Goal: Manage account settings

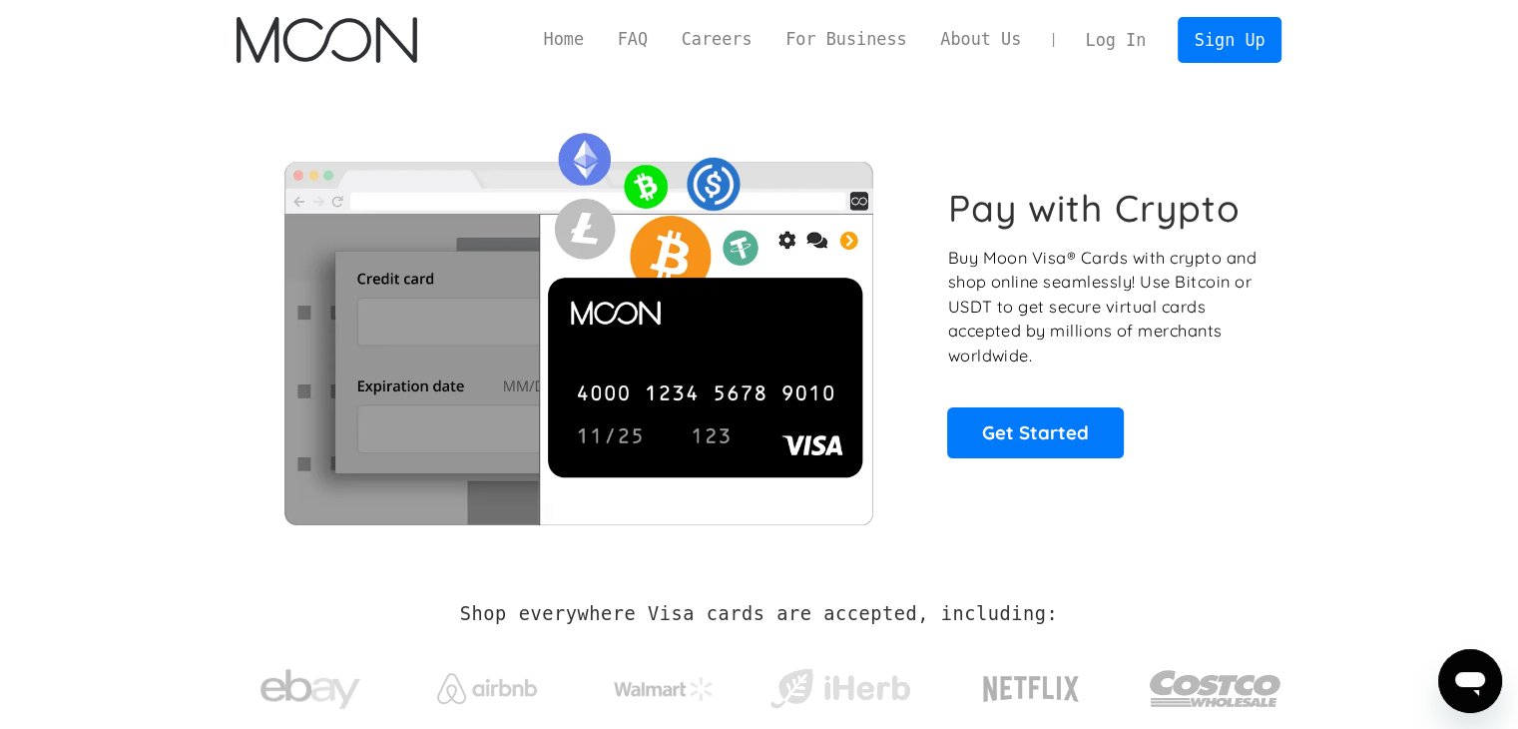
click at [1124, 38] on link "Log In" at bounding box center [1116, 40] width 94 height 44
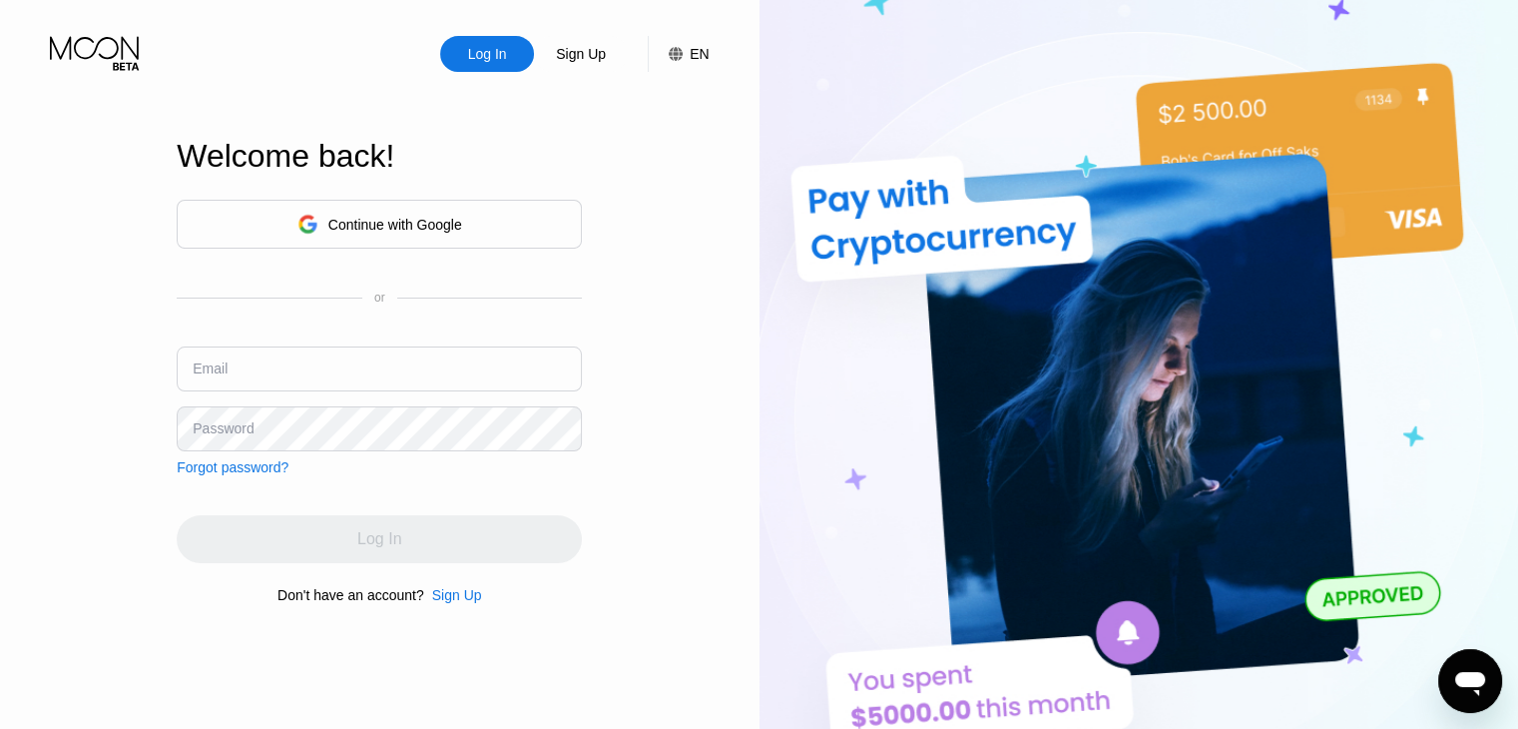
click at [338, 386] on input "text" at bounding box center [379, 368] width 405 height 45
click at [497, 64] on div "Log In" at bounding box center [487, 54] width 43 height 20
click at [360, 369] on input "text" at bounding box center [379, 368] width 405 height 45
click at [399, 217] on div "Continue with Google" at bounding box center [395, 225] width 134 height 16
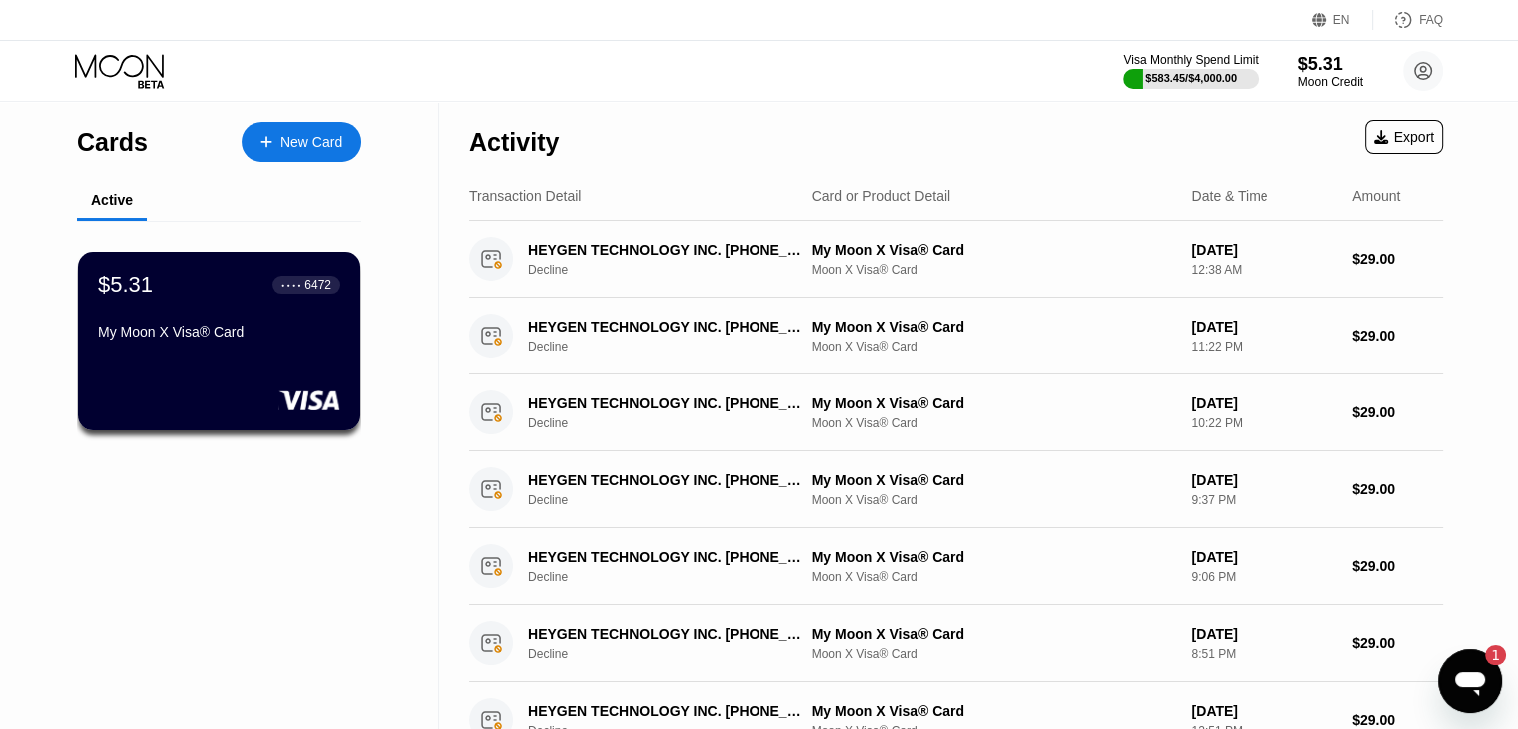
click at [1471, 670] on icon "Open messaging window, 1 unread message" at bounding box center [1470, 681] width 36 height 36
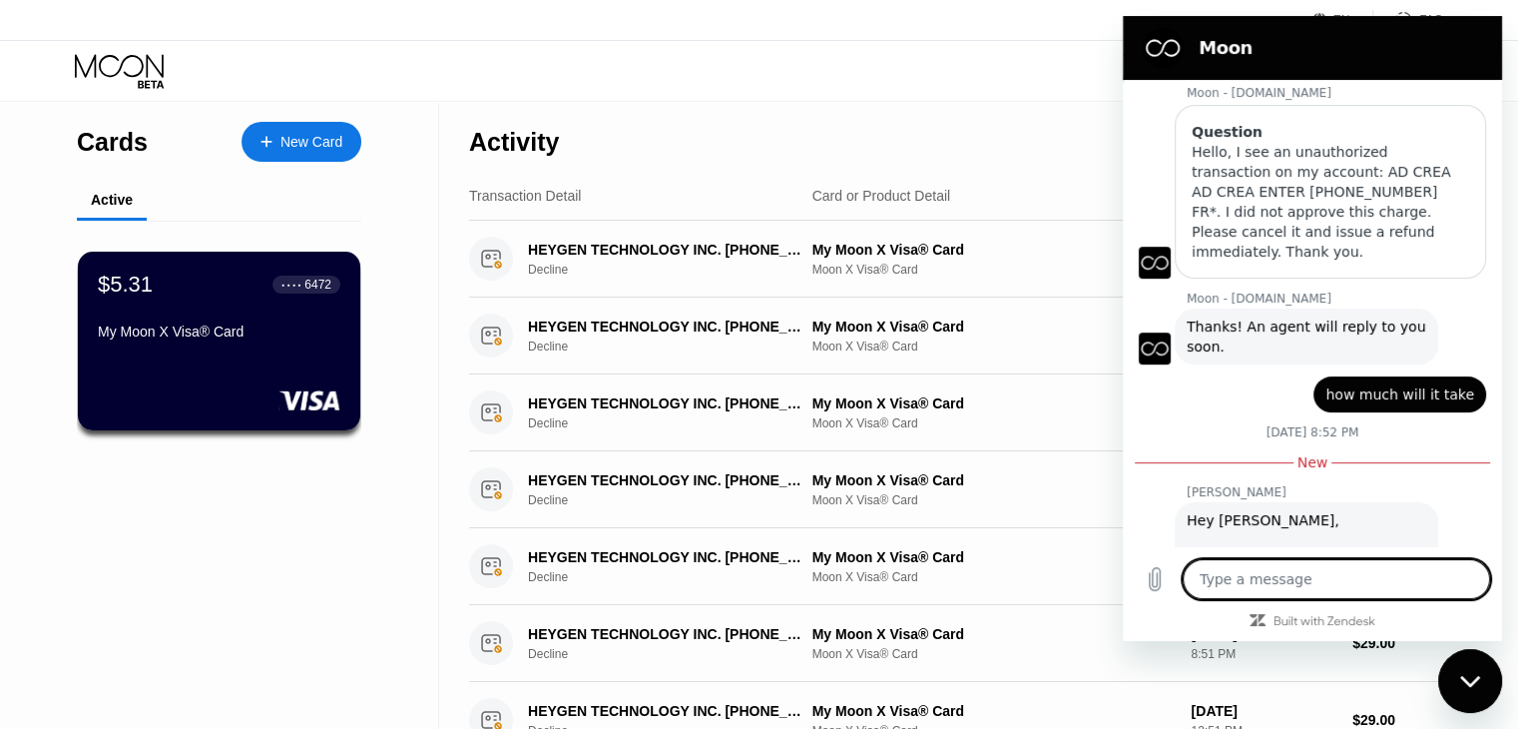
scroll to position [840, 0]
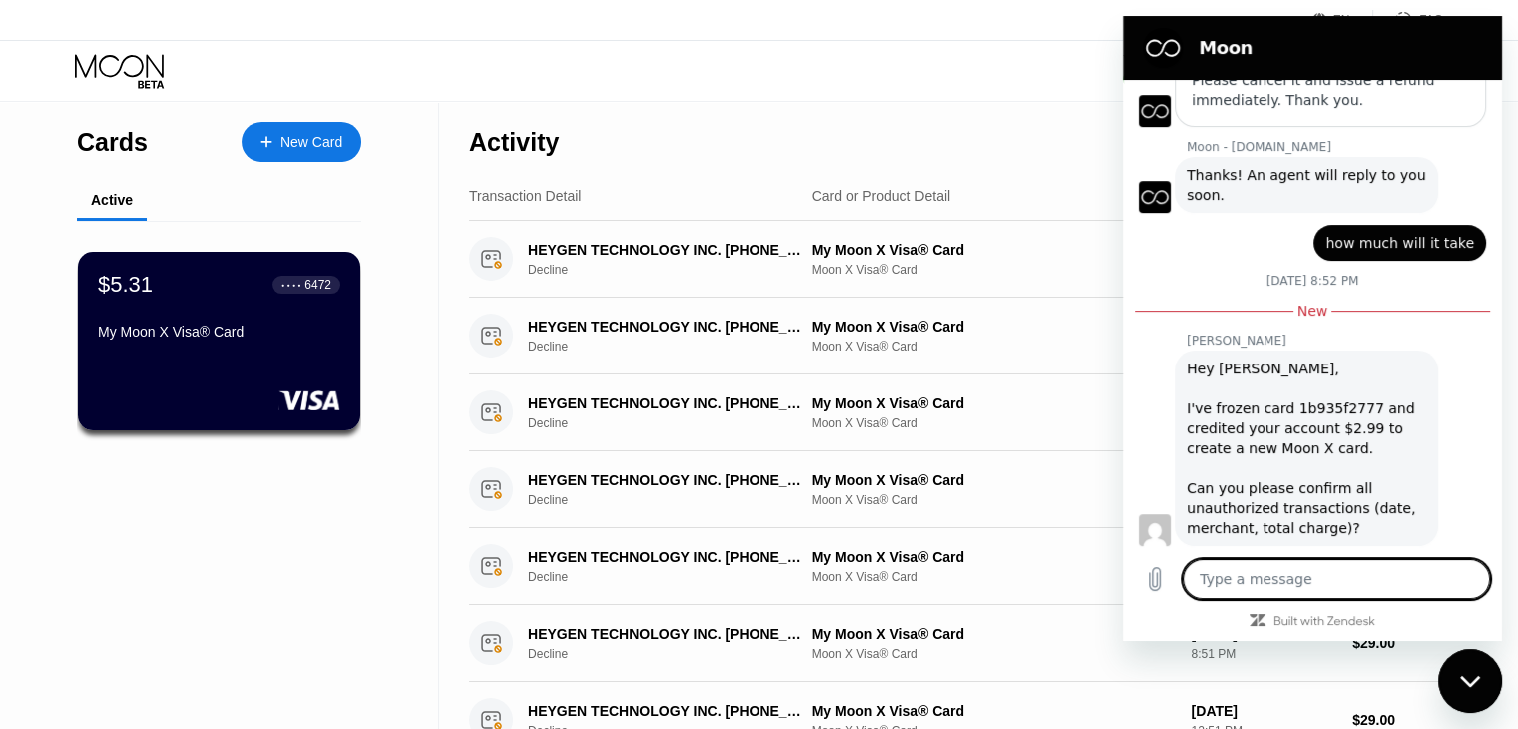
click at [1271, 571] on textarea at bounding box center [1336, 579] width 307 height 40
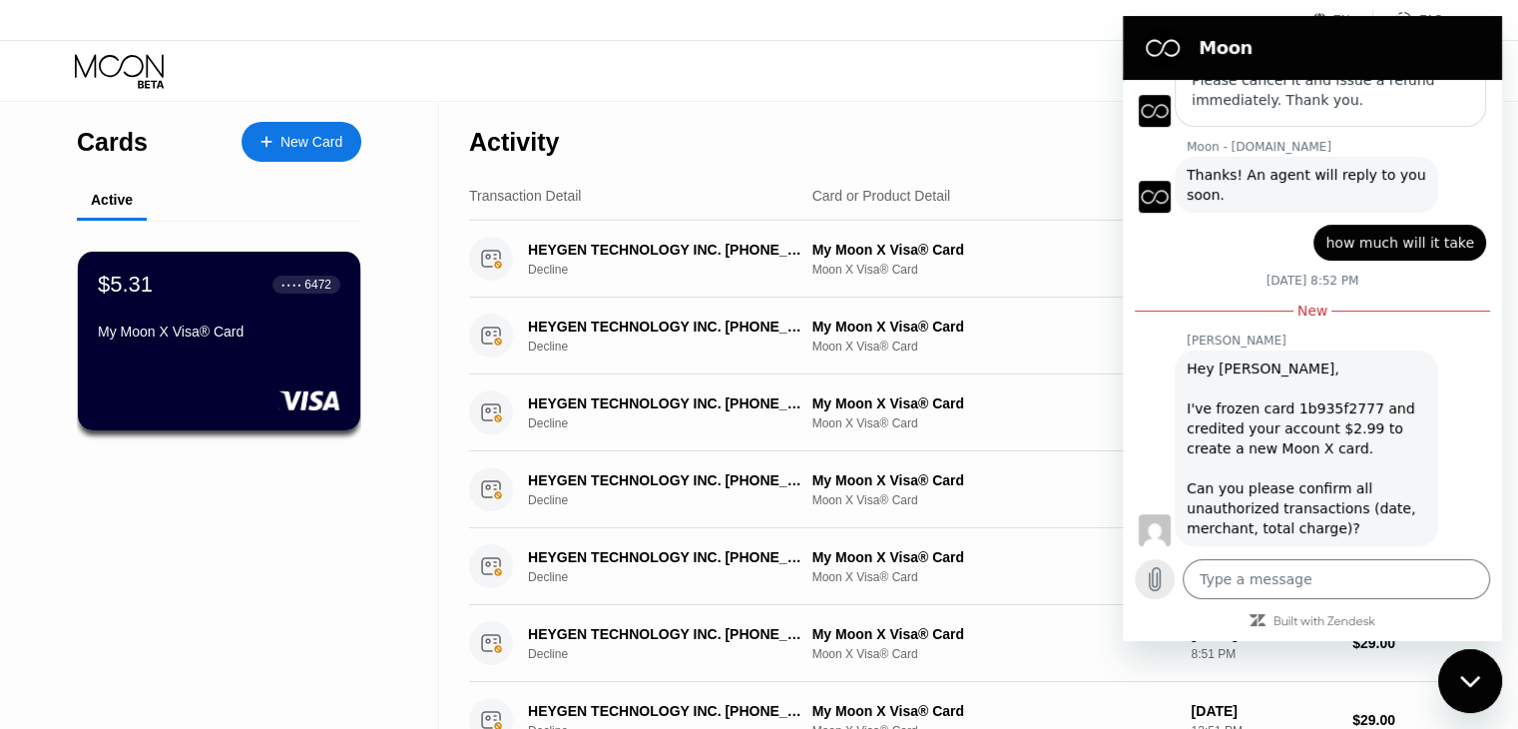
click at [1145, 589] on icon "Upload file" at bounding box center [1155, 579] width 24 height 24
click at [1163, 588] on icon "Upload file" at bounding box center [1155, 579] width 24 height 24
click at [831, 110] on div "Activity Export" at bounding box center [956, 137] width 974 height 70
click at [1484, 675] on div "Close messaging window" at bounding box center [1471, 681] width 60 height 60
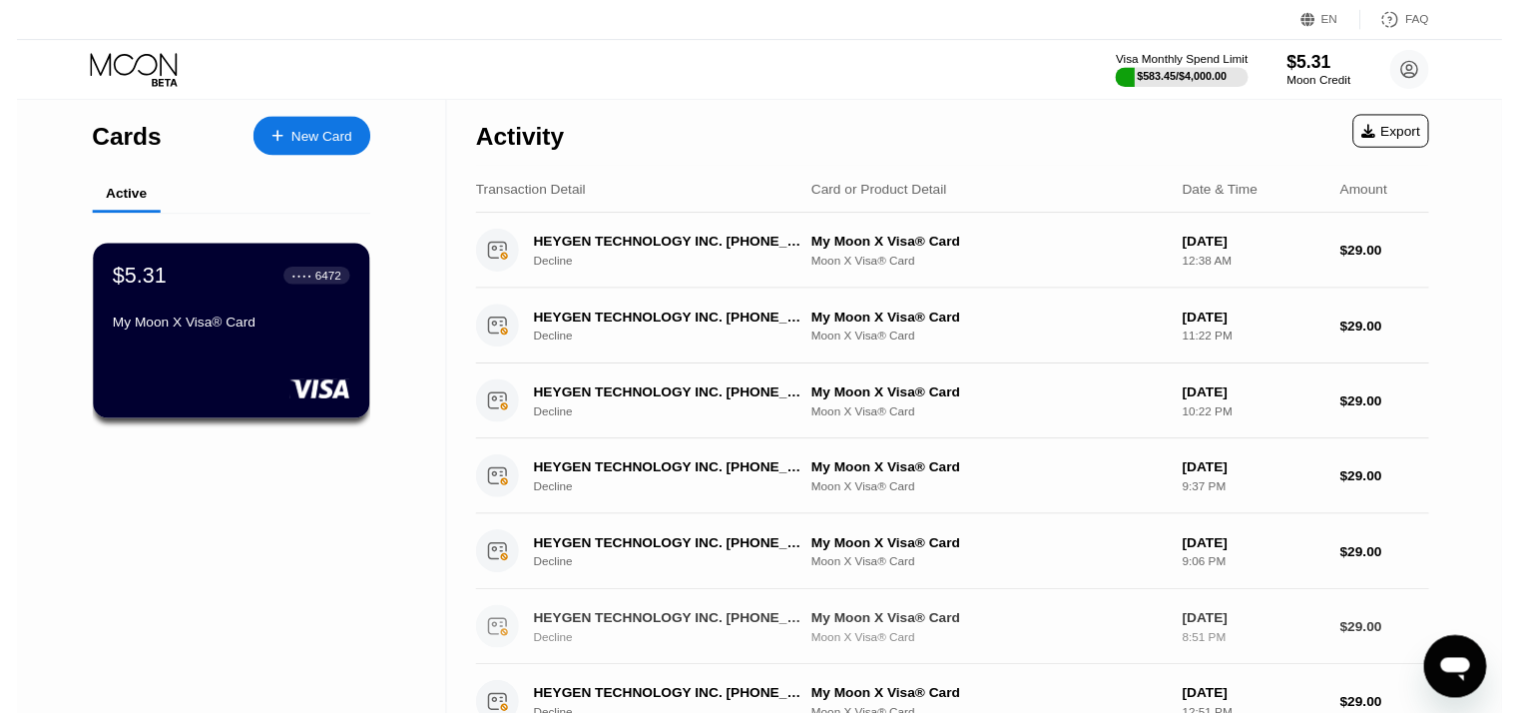
scroll to position [0, 0]
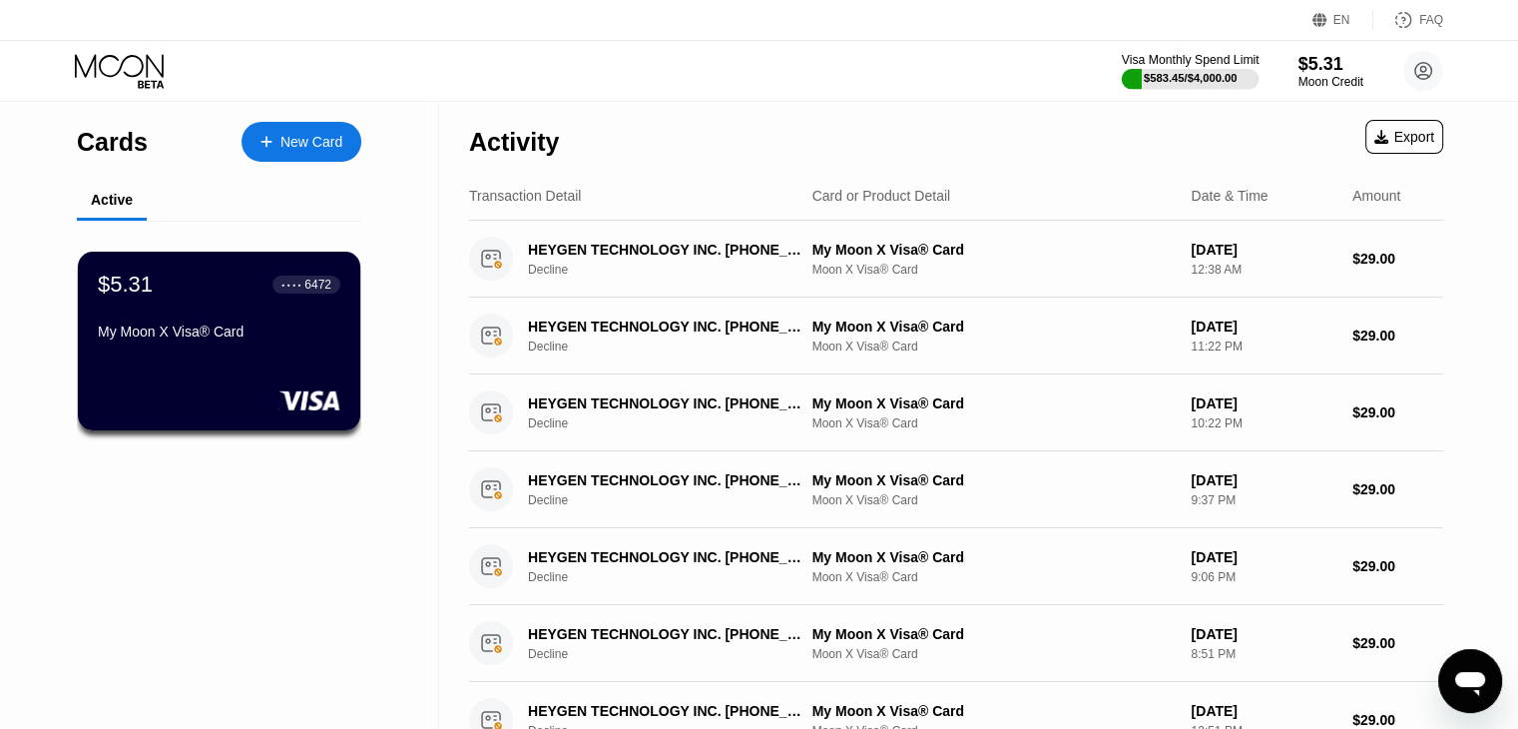
click at [1177, 73] on div "$583.45 / $4,000.00" at bounding box center [1191, 78] width 94 height 12
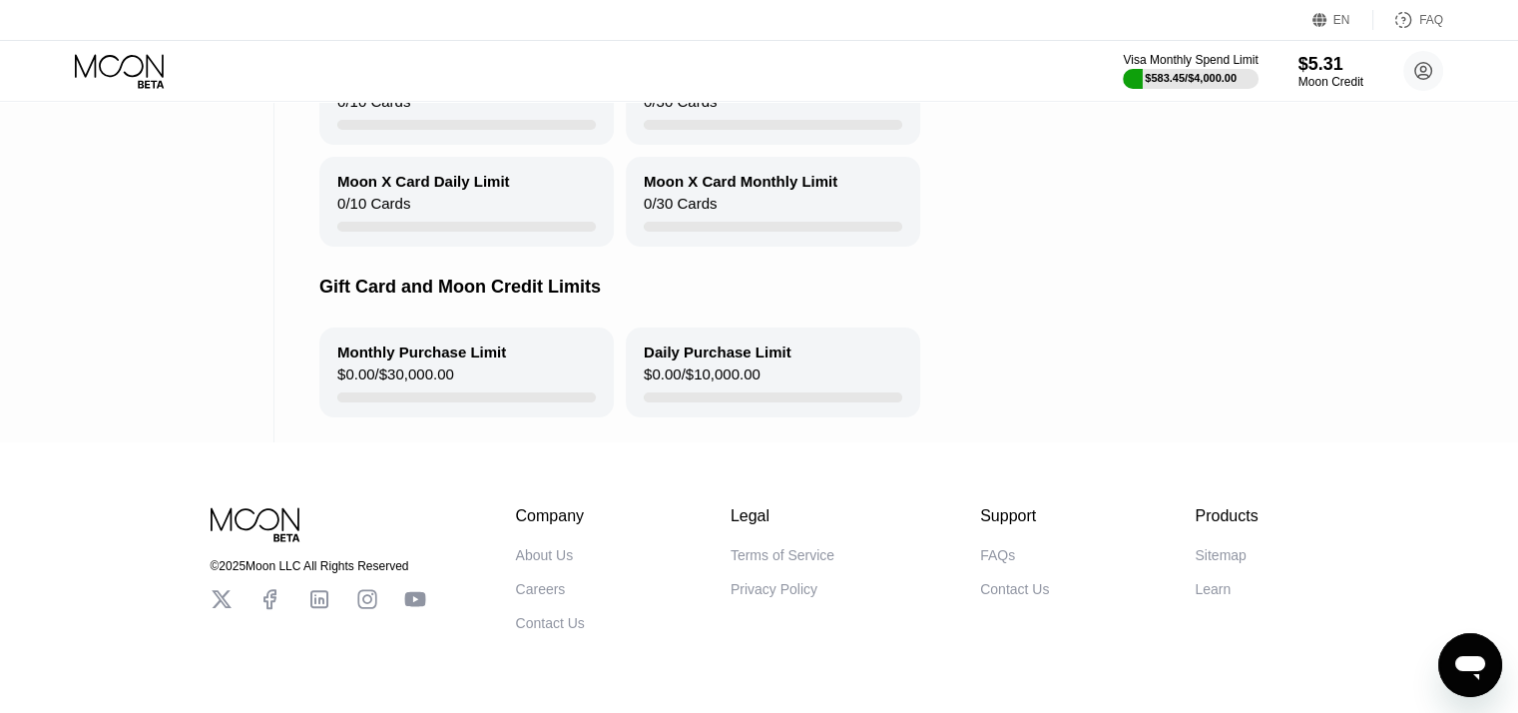
scroll to position [363, 0]
drag, startPoint x: 689, startPoint y: 396, endPoint x: 425, endPoint y: 364, distance: 265.5
click at [425, 364] on div "Monthly Purchase Limit $0.00 / $30,000.00 Daily Purchase Limit $0.00 / $10,000.…" at bounding box center [926, 374] width 1215 height 90
click at [503, 366] on div "Monthly Purchase Limit $0.00 / $30,000.00" at bounding box center [466, 374] width 294 height 90
click at [1423, 70] on circle at bounding box center [1424, 71] width 40 height 40
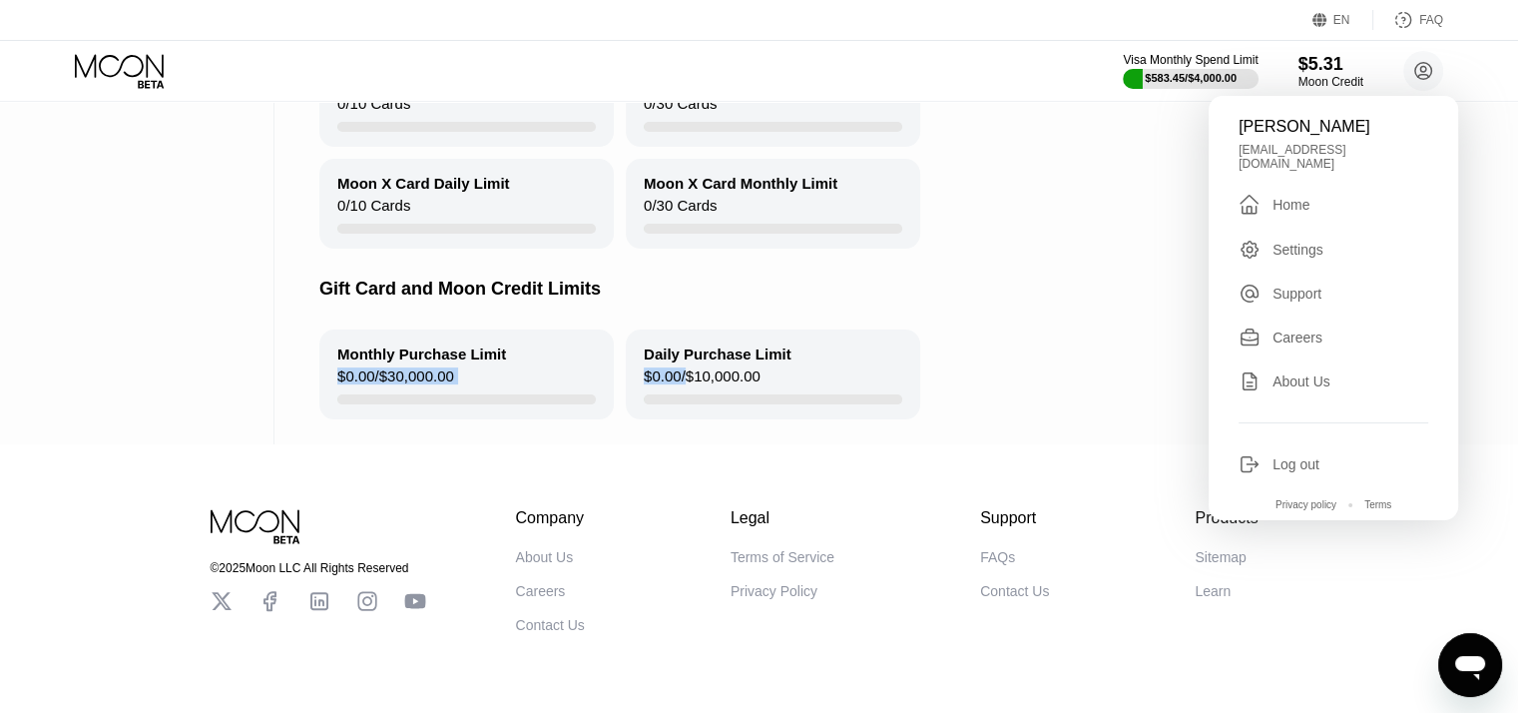
click at [1132, 275] on div "Gift Card and Moon Credit Limits" at bounding box center [926, 289] width 1215 height 81
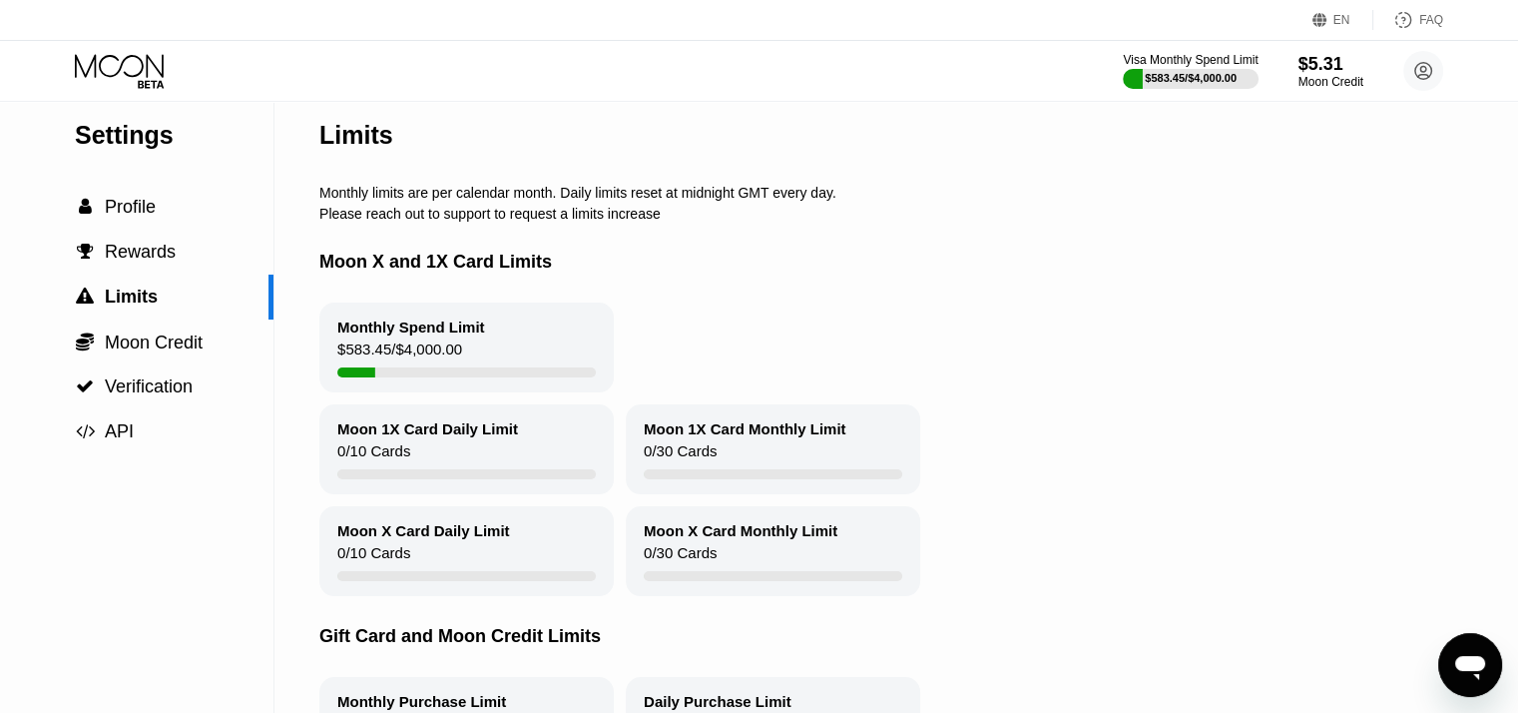
scroll to position [16, 0]
click at [130, 438] on span "API" at bounding box center [119, 431] width 29 height 20
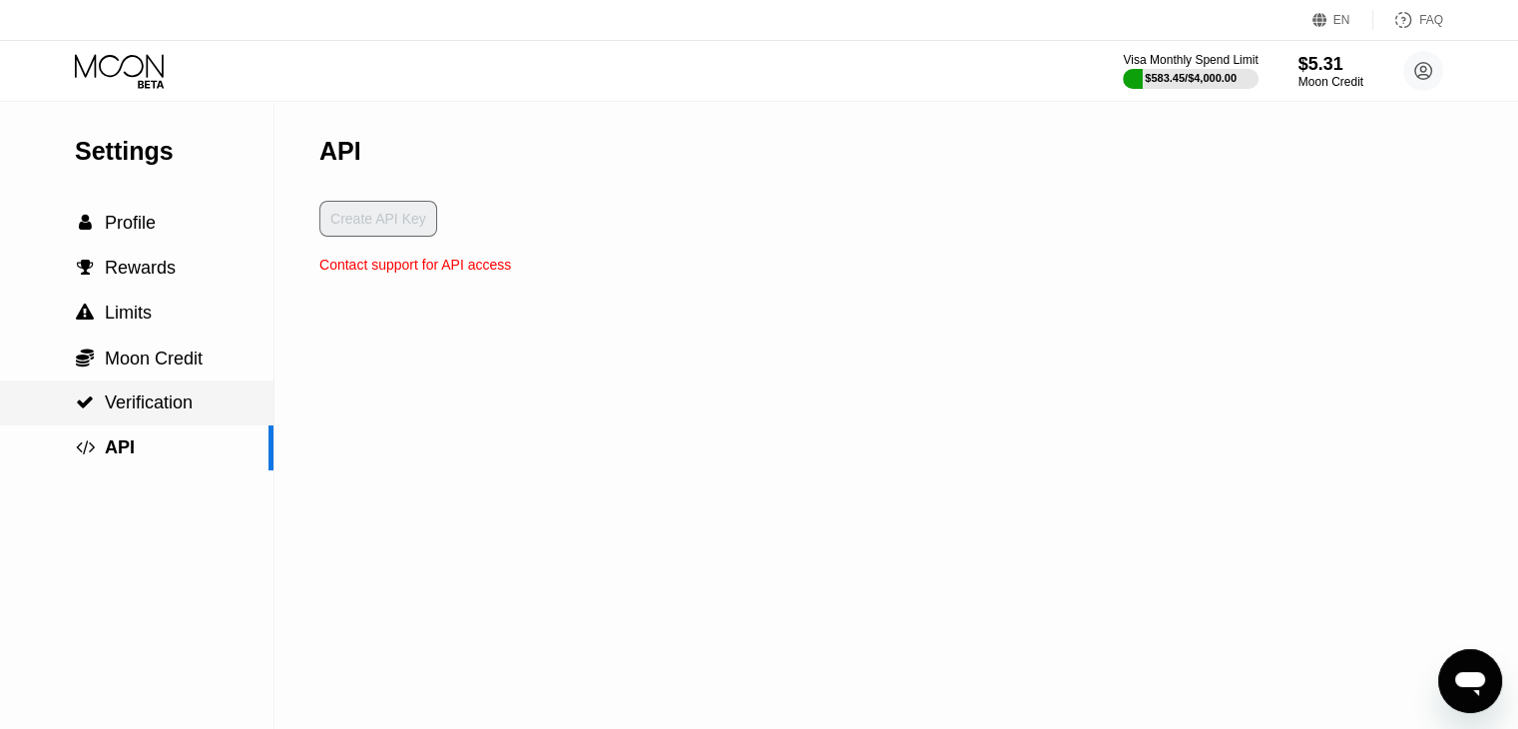
click at [144, 411] on span "Verification" at bounding box center [149, 402] width 88 height 20
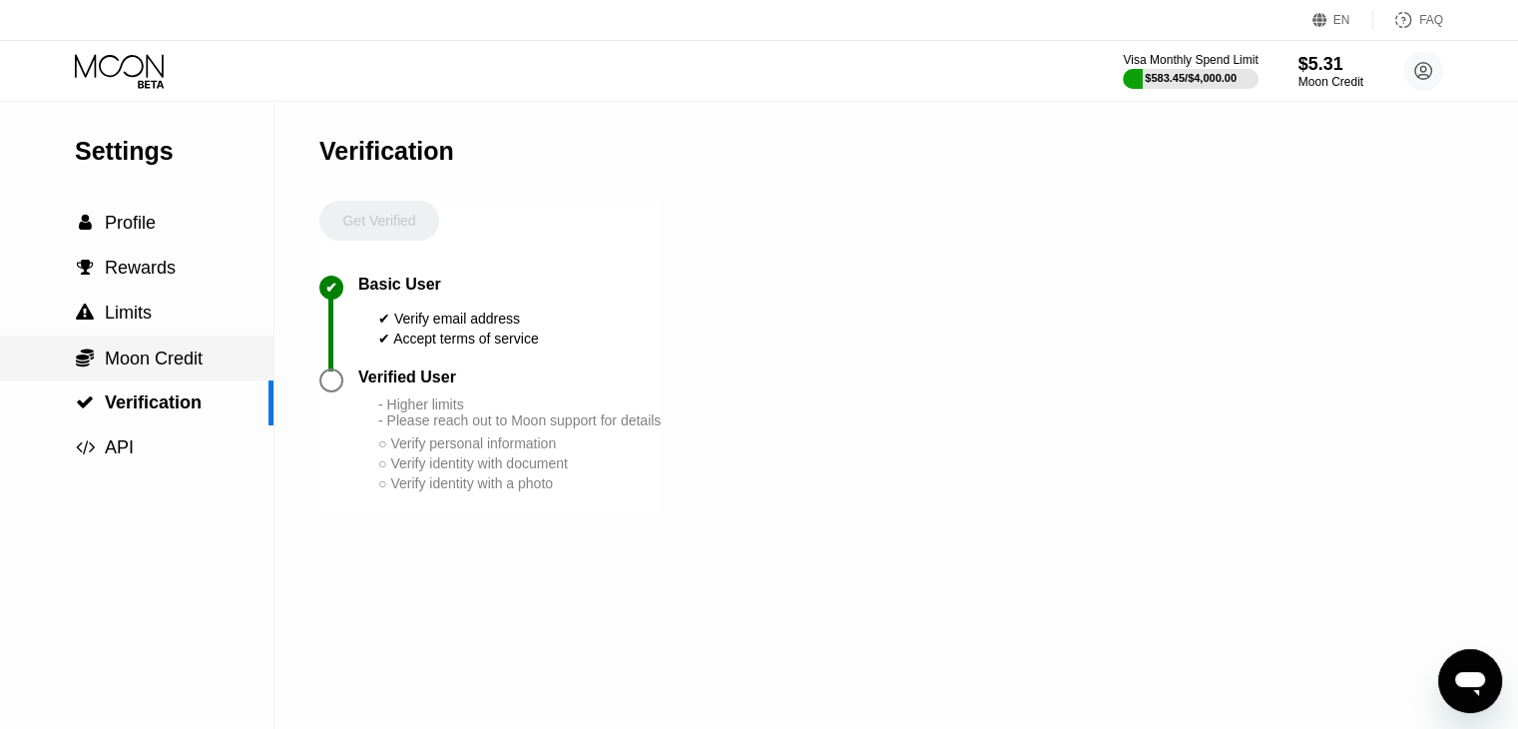
click at [136, 368] on span "Moon Credit" at bounding box center [154, 358] width 98 height 20
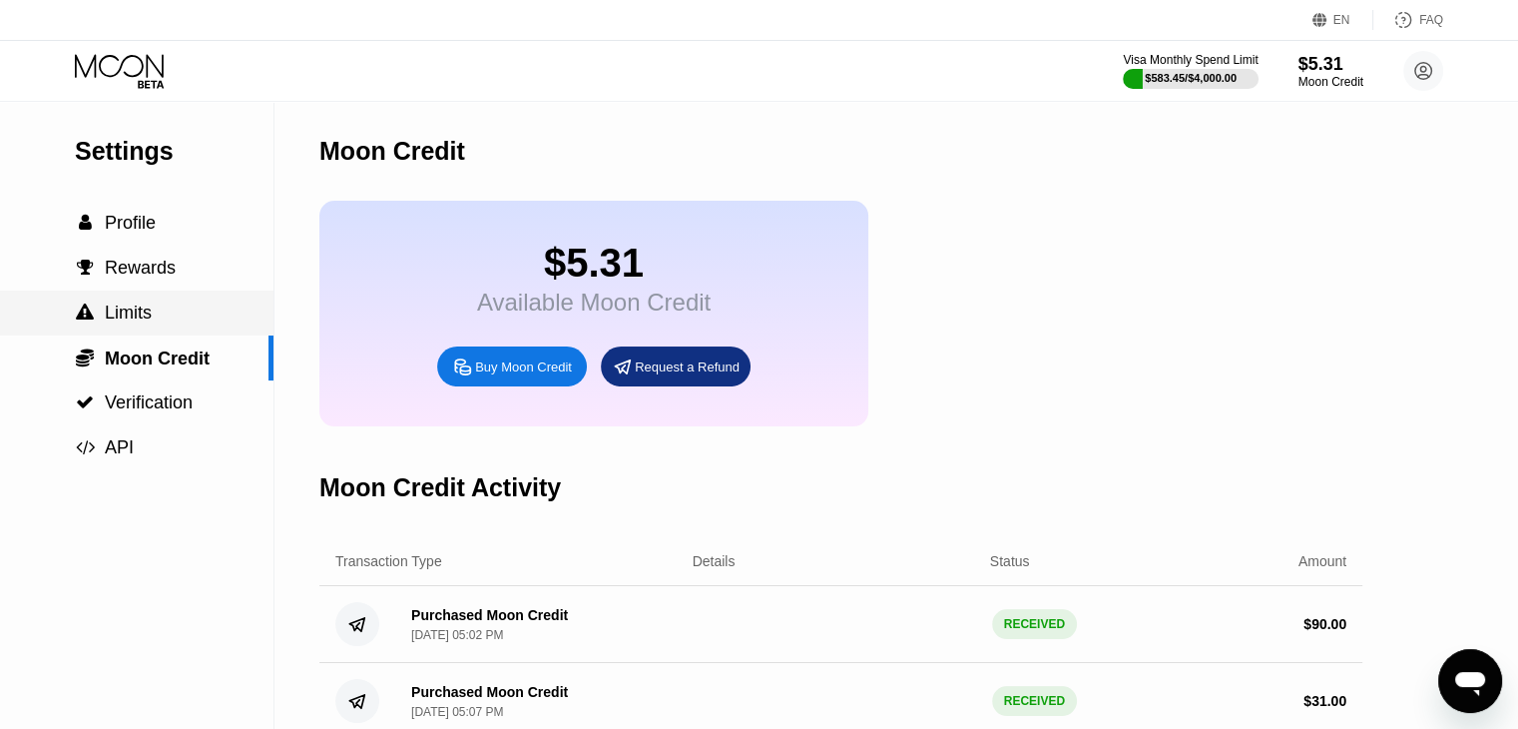
click at [148, 322] on span "Limits" at bounding box center [128, 312] width 47 height 20
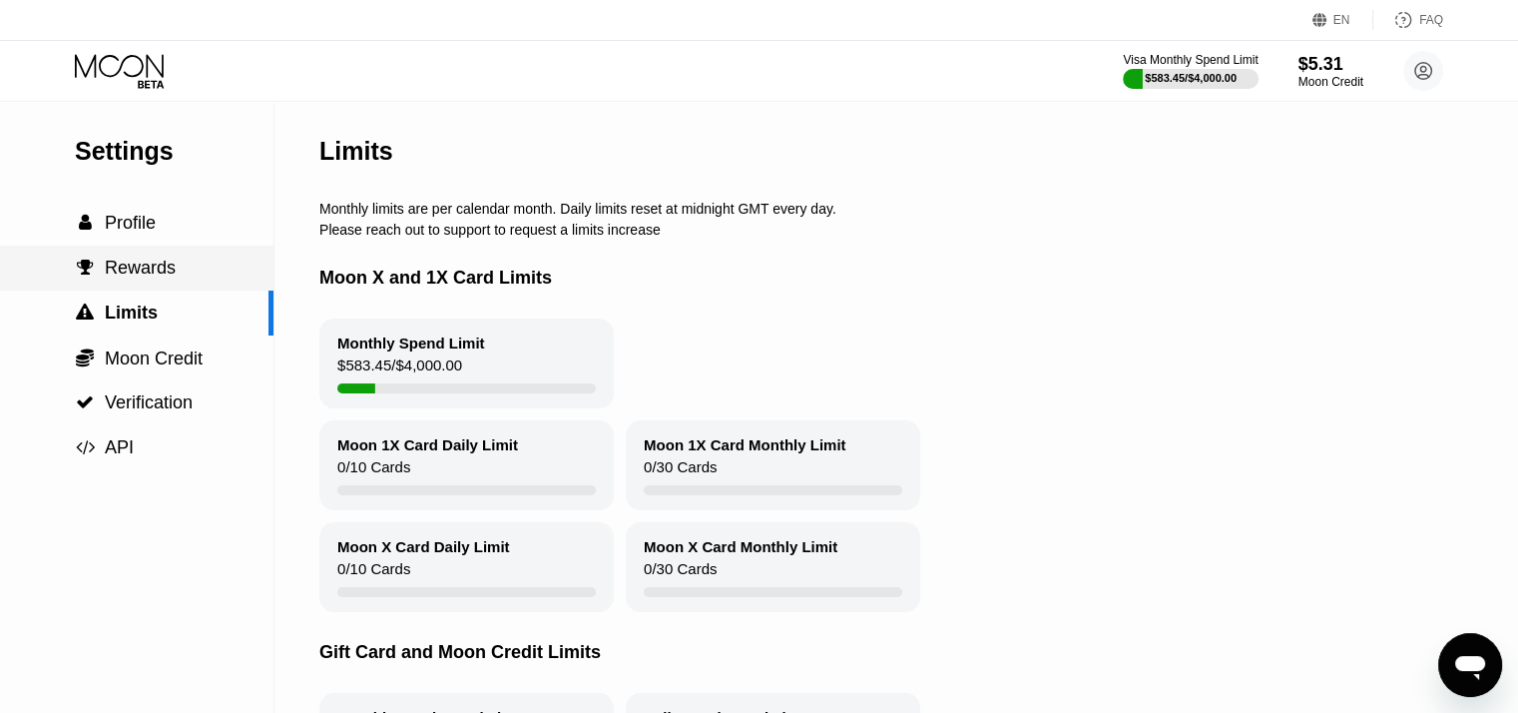
click at [156, 278] on span "Rewards" at bounding box center [140, 268] width 71 height 20
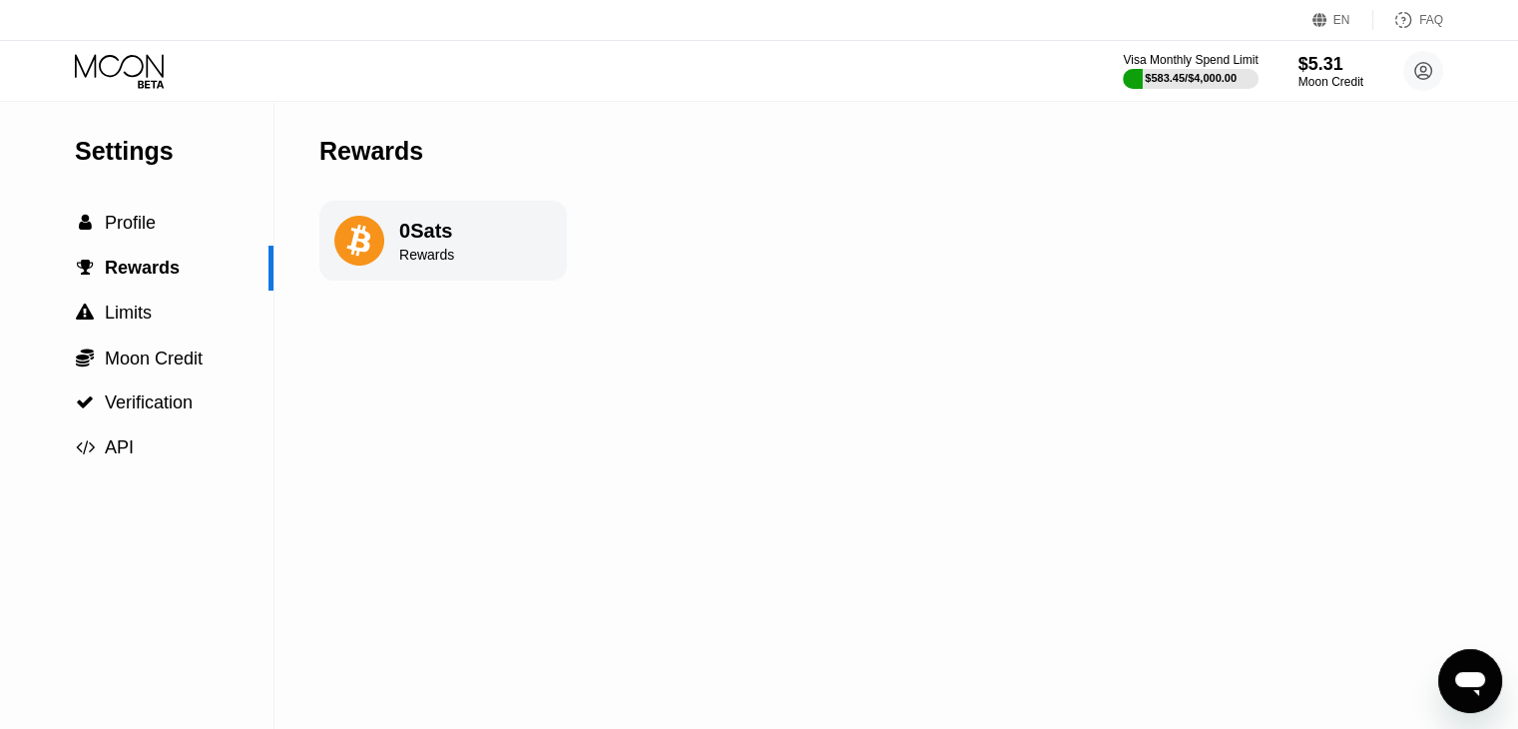
click at [1254, 285] on div "Settings  Profile  Rewards  Limits  Moon Credit  Verification  API Reward…" at bounding box center [759, 415] width 1518 height 627
click at [139, 233] on span "Profile" at bounding box center [130, 223] width 51 height 20
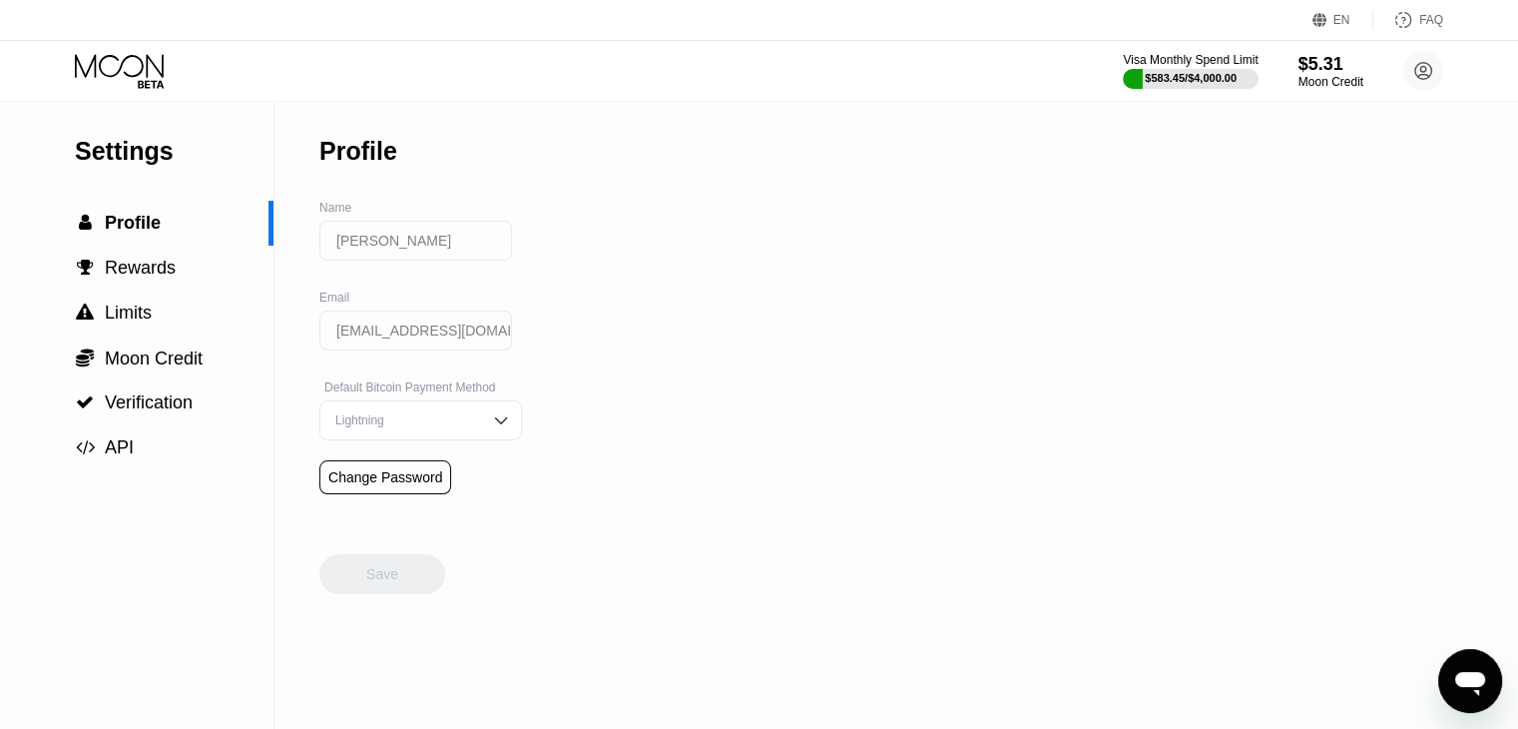
click at [491, 430] on img at bounding box center [501, 420] width 20 height 20
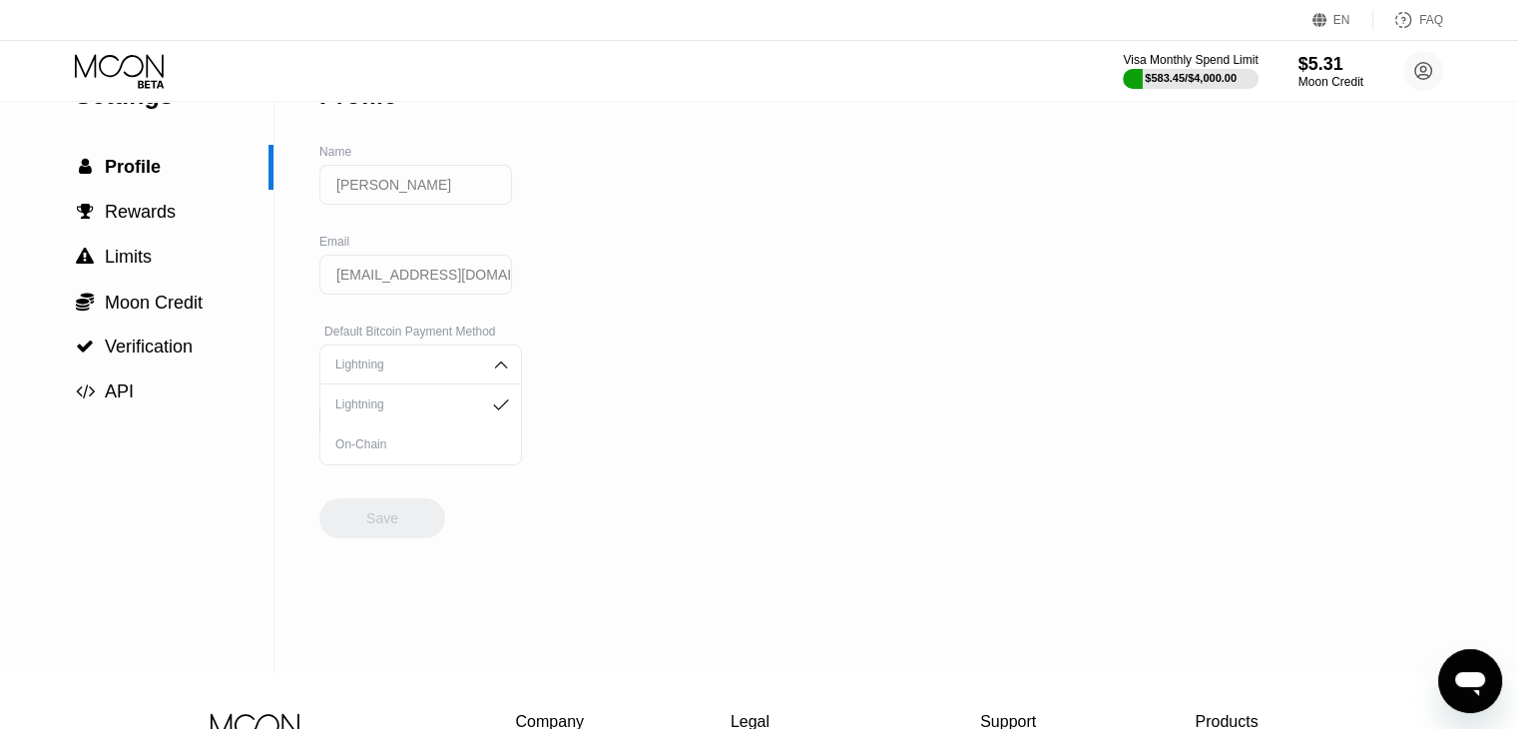
scroll to position [60, 0]
click at [491, 370] on img at bounding box center [501, 360] width 20 height 20
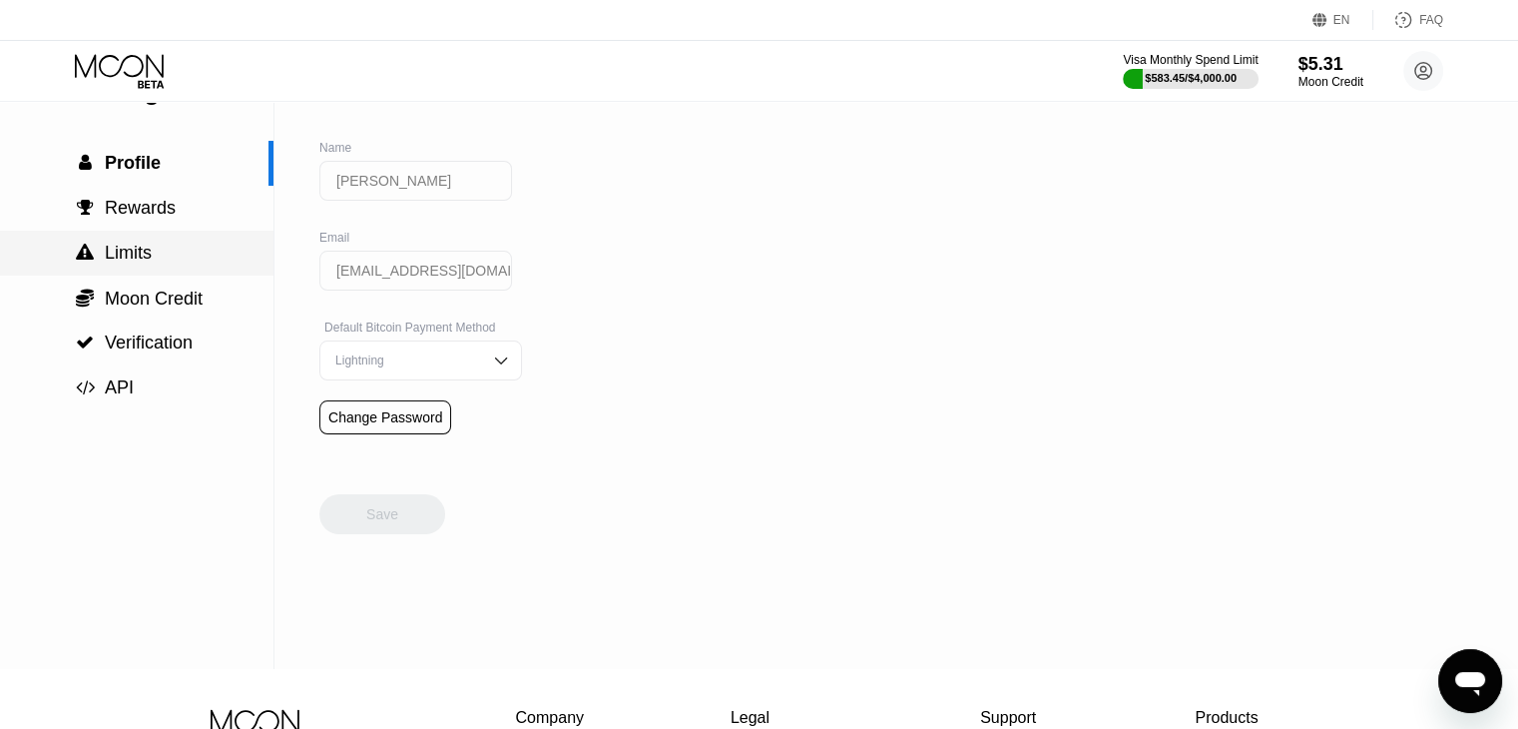
scroll to position [0, 0]
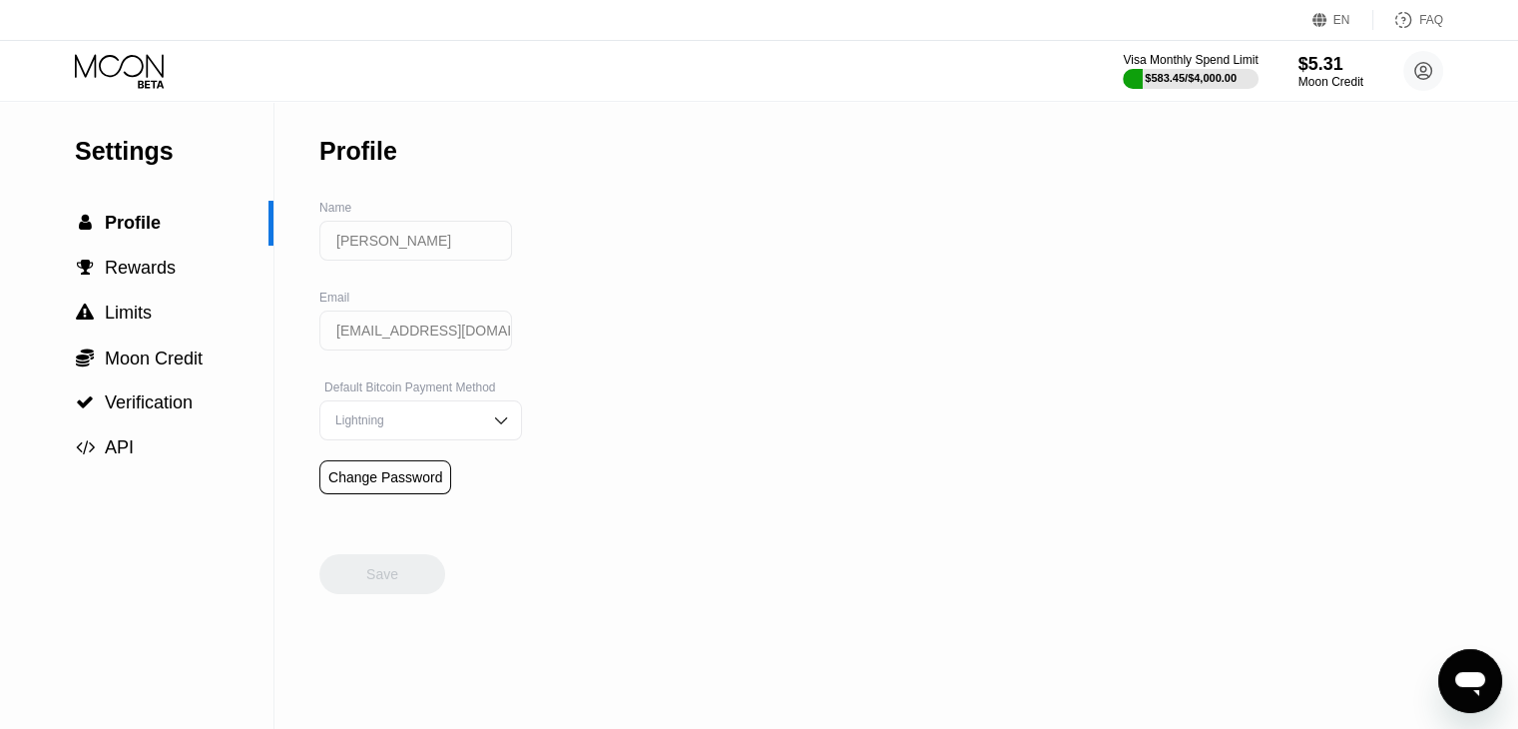
click at [350, 338] on input "kia864554@gmail.com" at bounding box center [415, 330] width 193 height 40
click at [147, 368] on span "Moon Credit" at bounding box center [154, 358] width 98 height 20
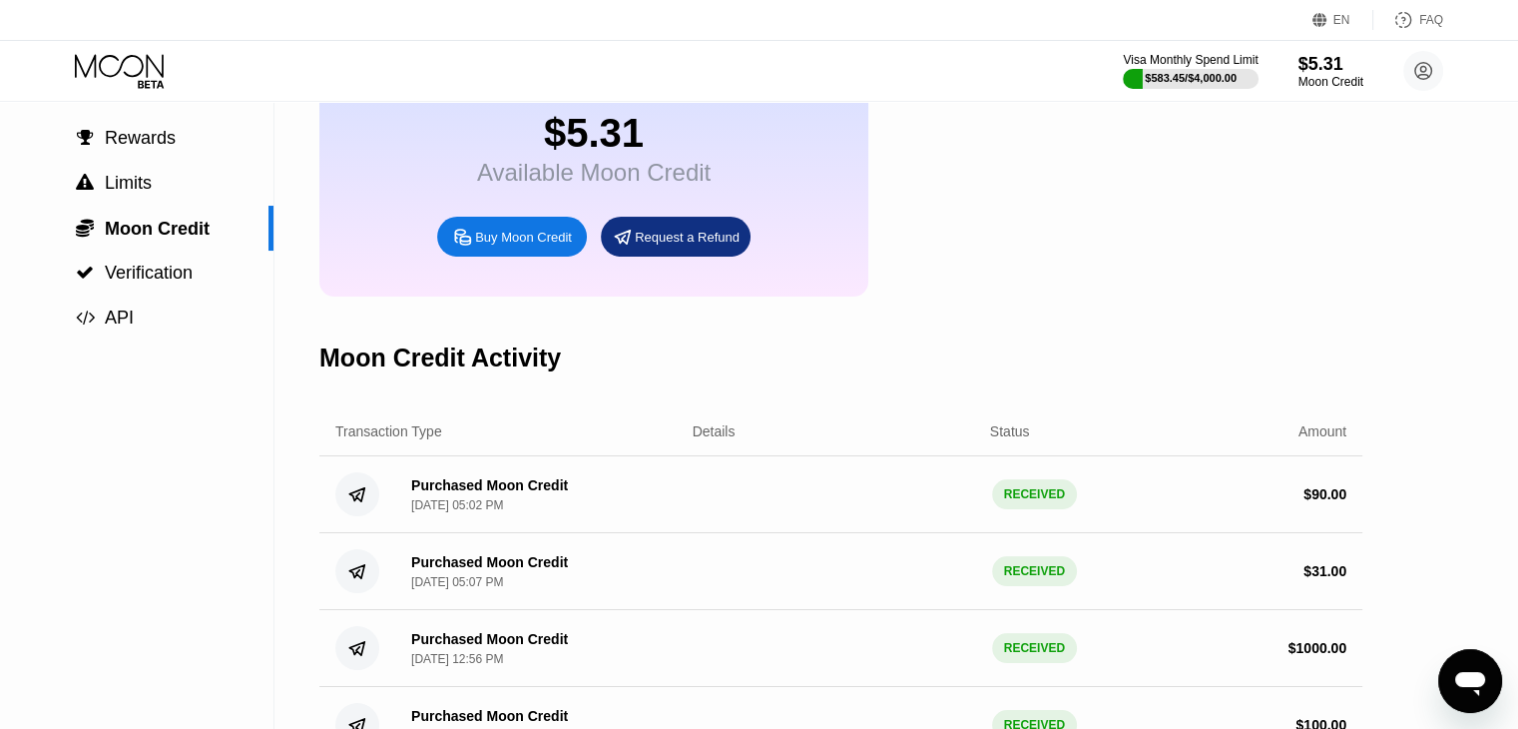
scroll to position [128, 0]
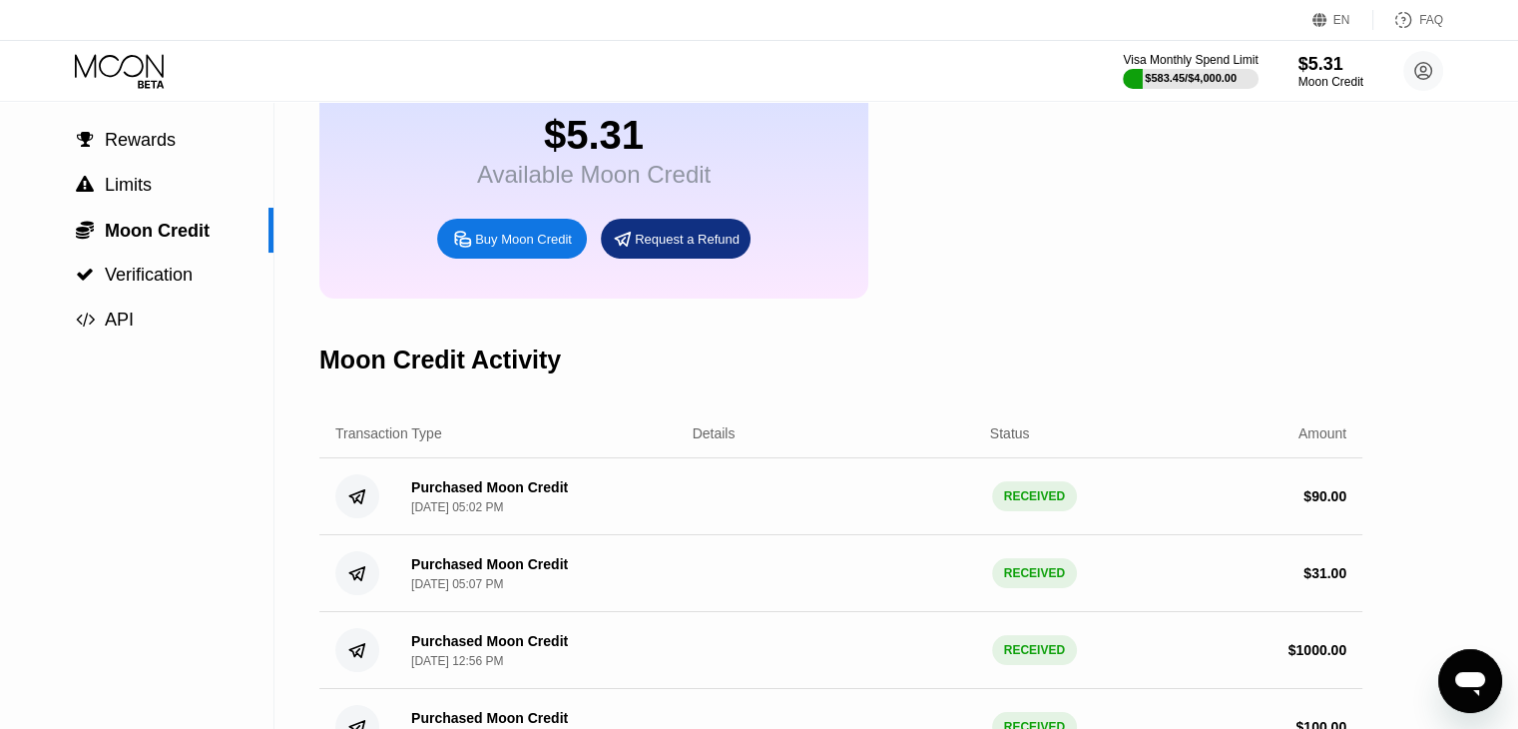
click at [727, 441] on div "Details" at bounding box center [714, 433] width 43 height 16
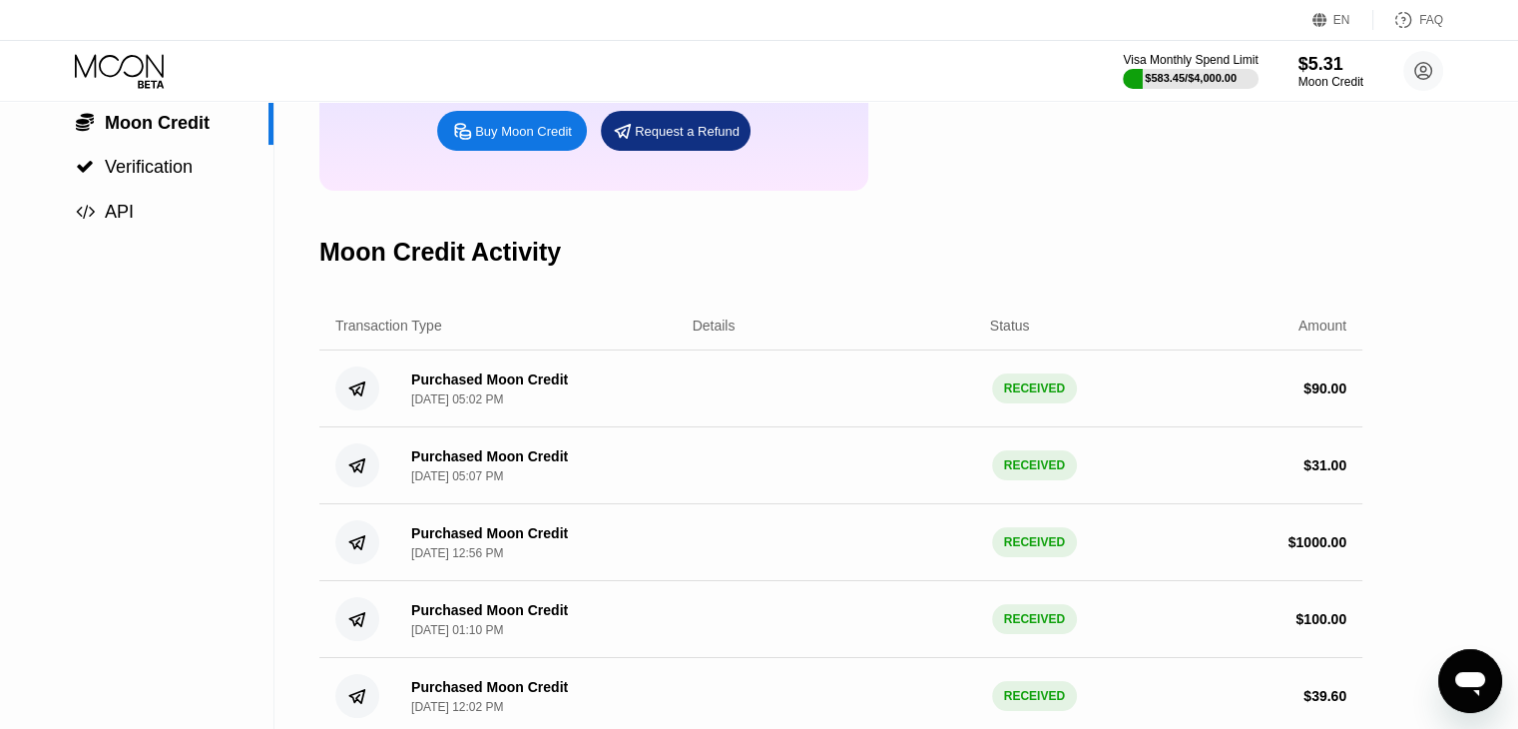
scroll to position [0, 0]
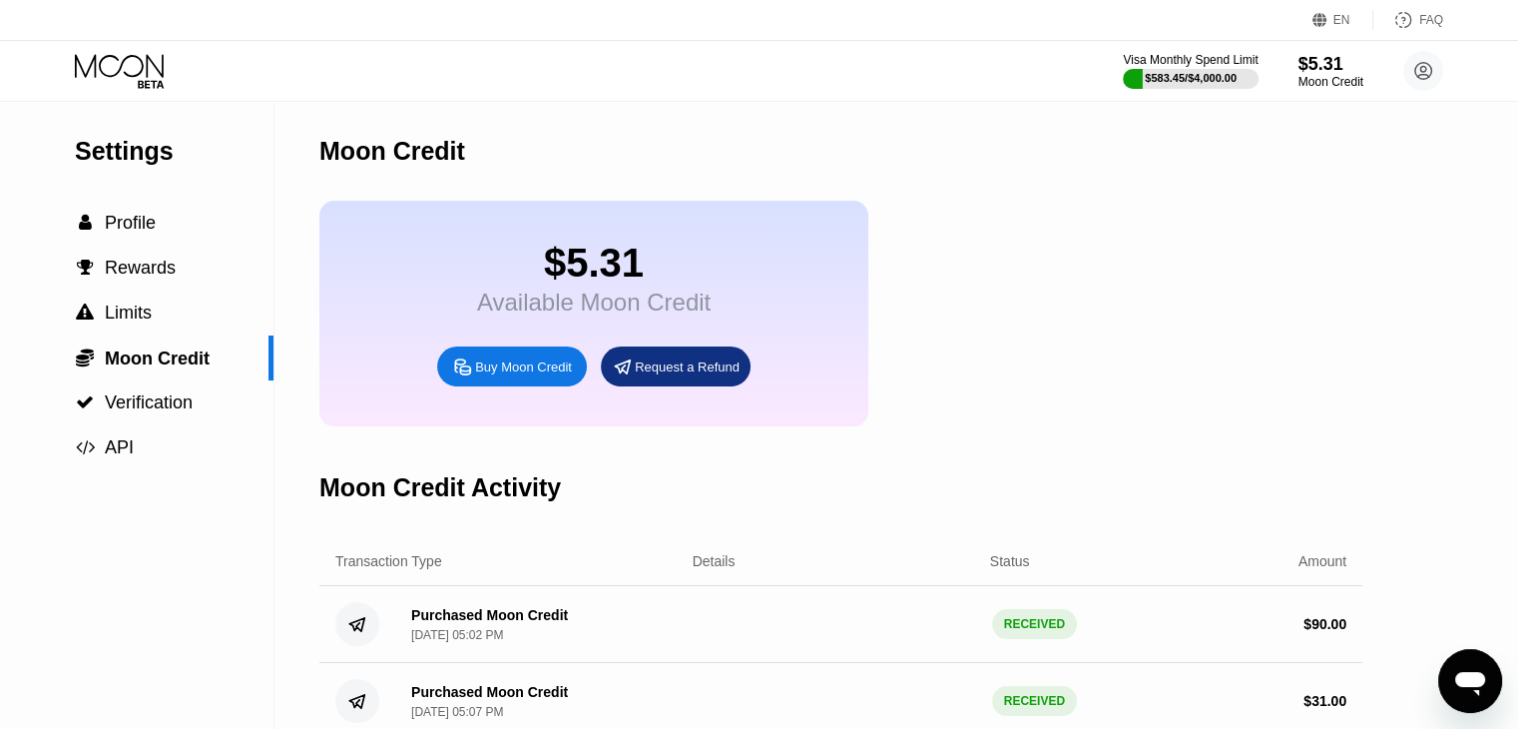
click at [140, 76] on icon at bounding box center [121, 71] width 93 height 35
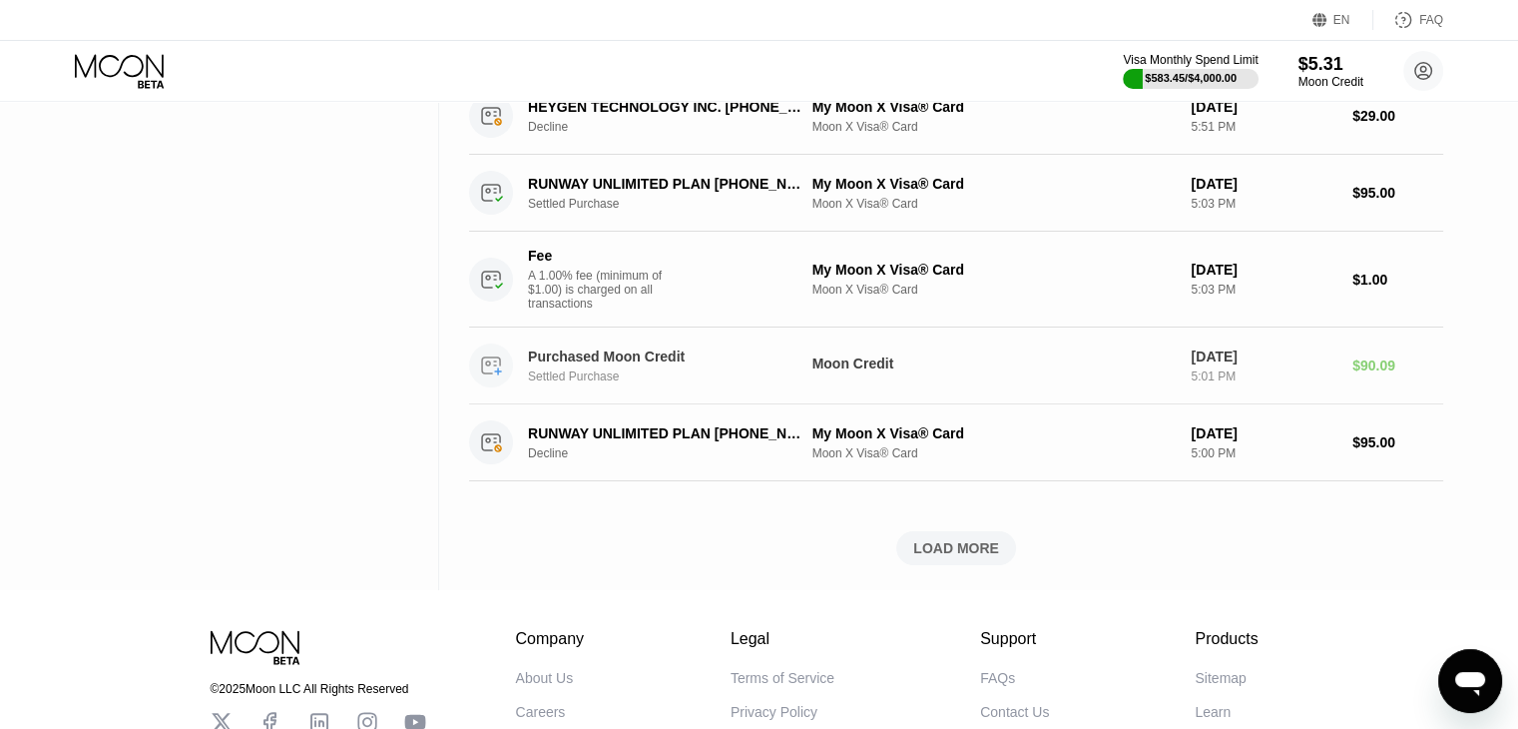
scroll to position [762, 0]
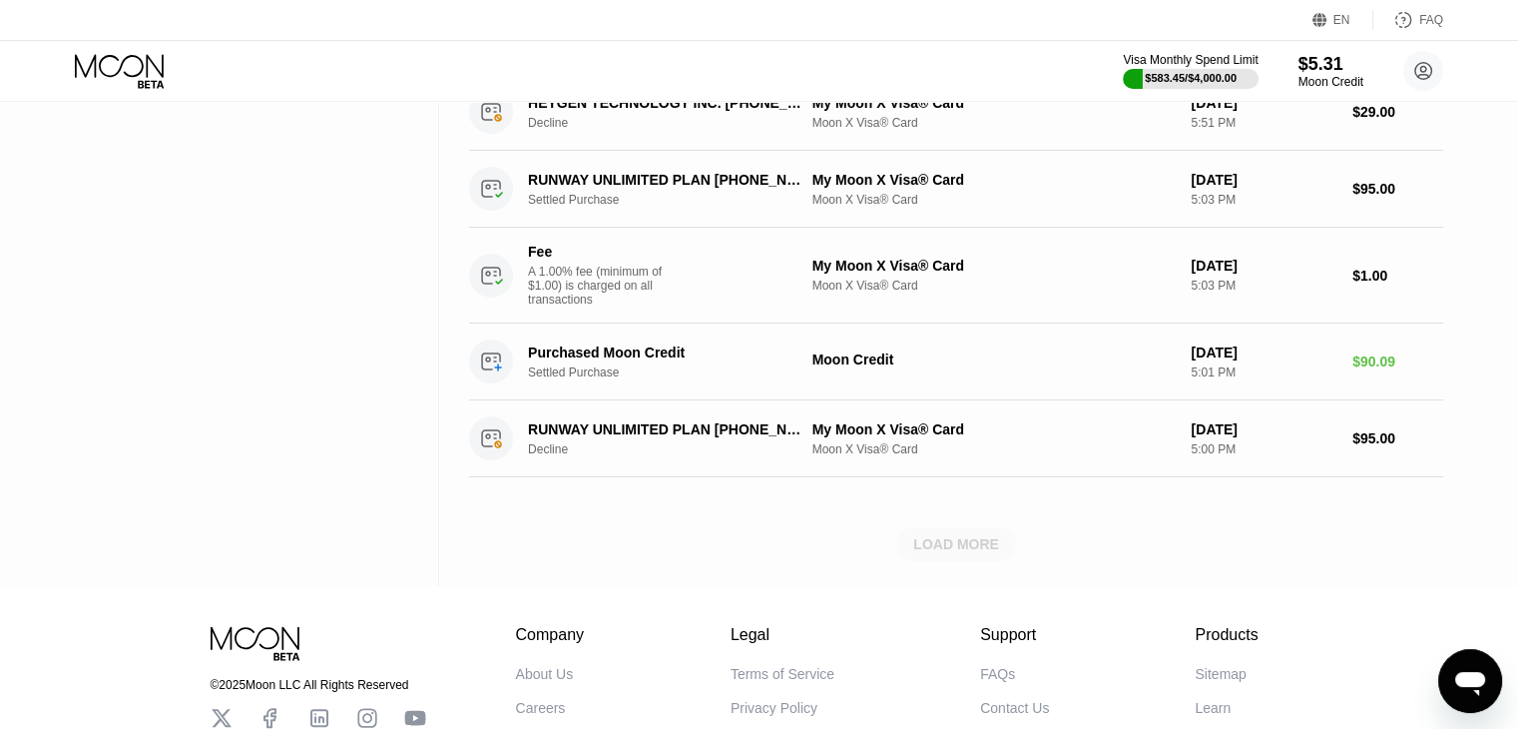
click at [939, 553] on div "LOAD MORE" at bounding box center [956, 544] width 86 height 18
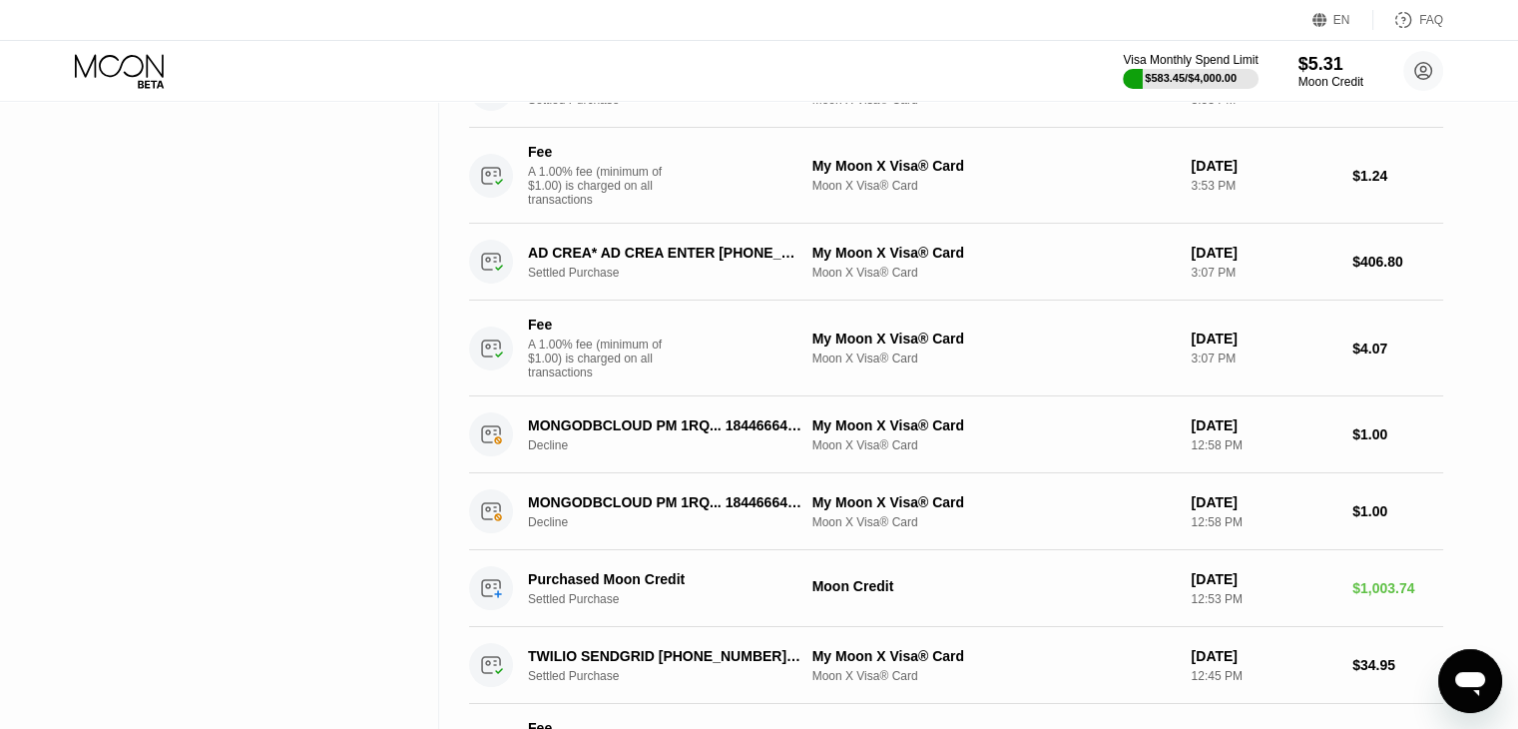
scroll to position [2128, 0]
click at [1425, 73] on icon at bounding box center [1424, 71] width 11 height 11
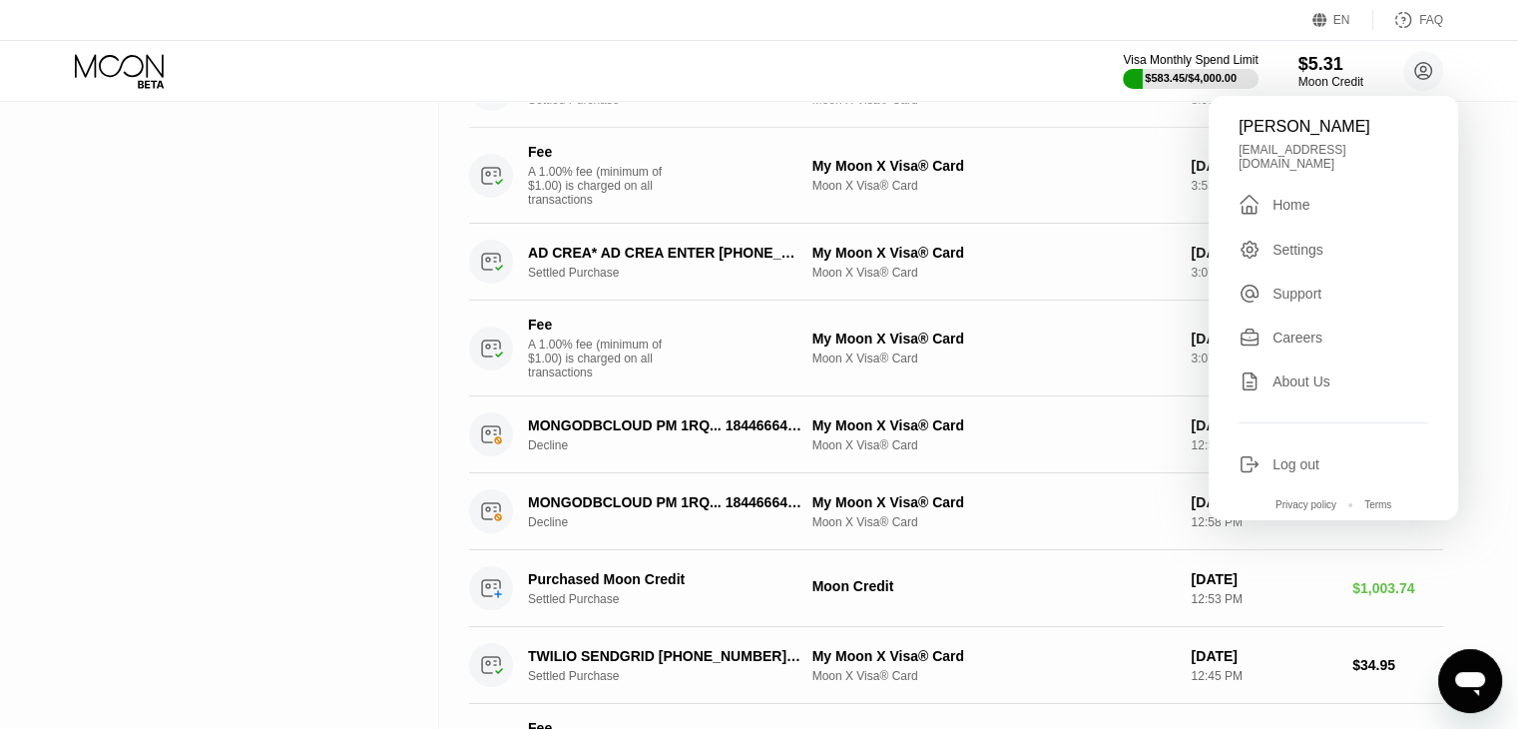
click at [1117, 107] on div "Moon X Visa® Card" at bounding box center [994, 100] width 363 height 14
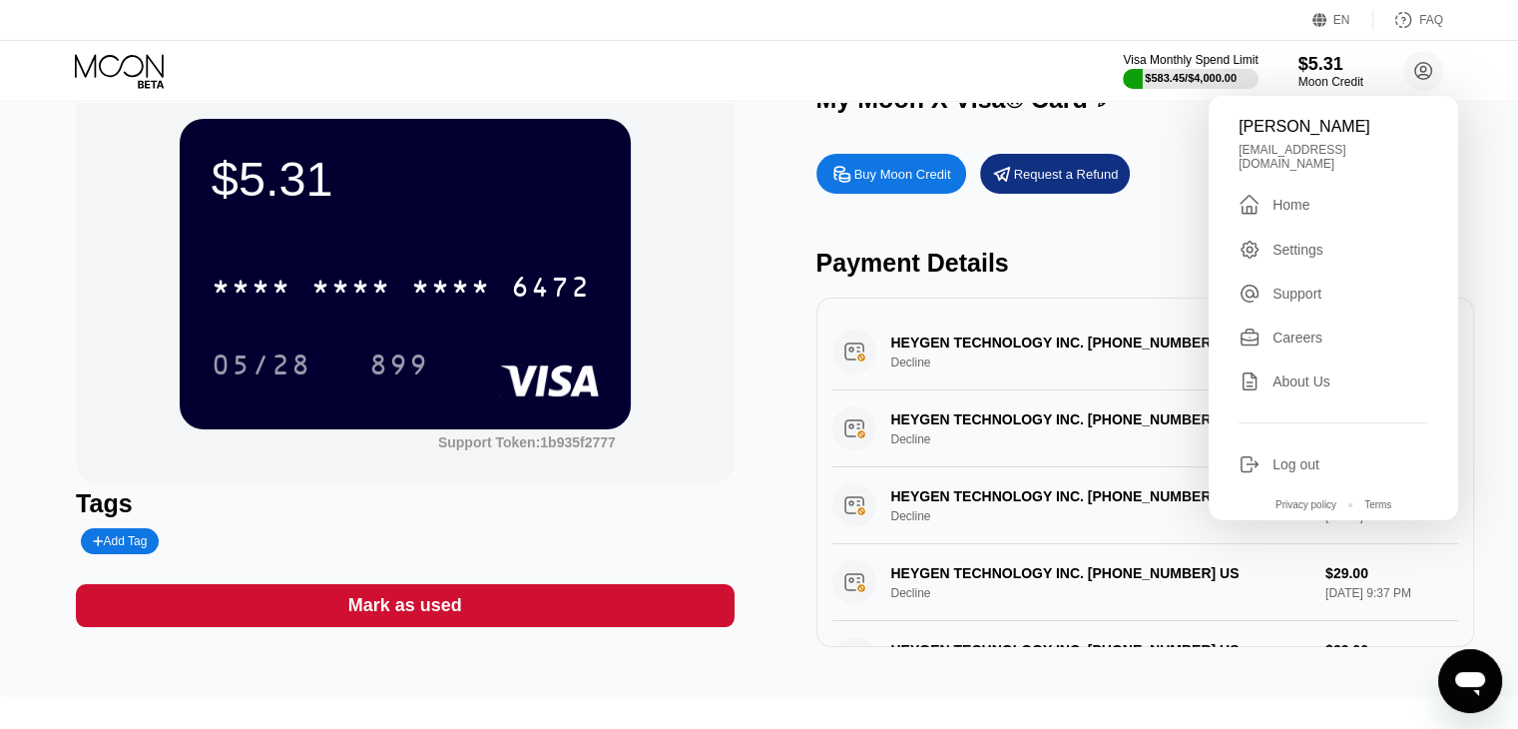
scroll to position [48, 0]
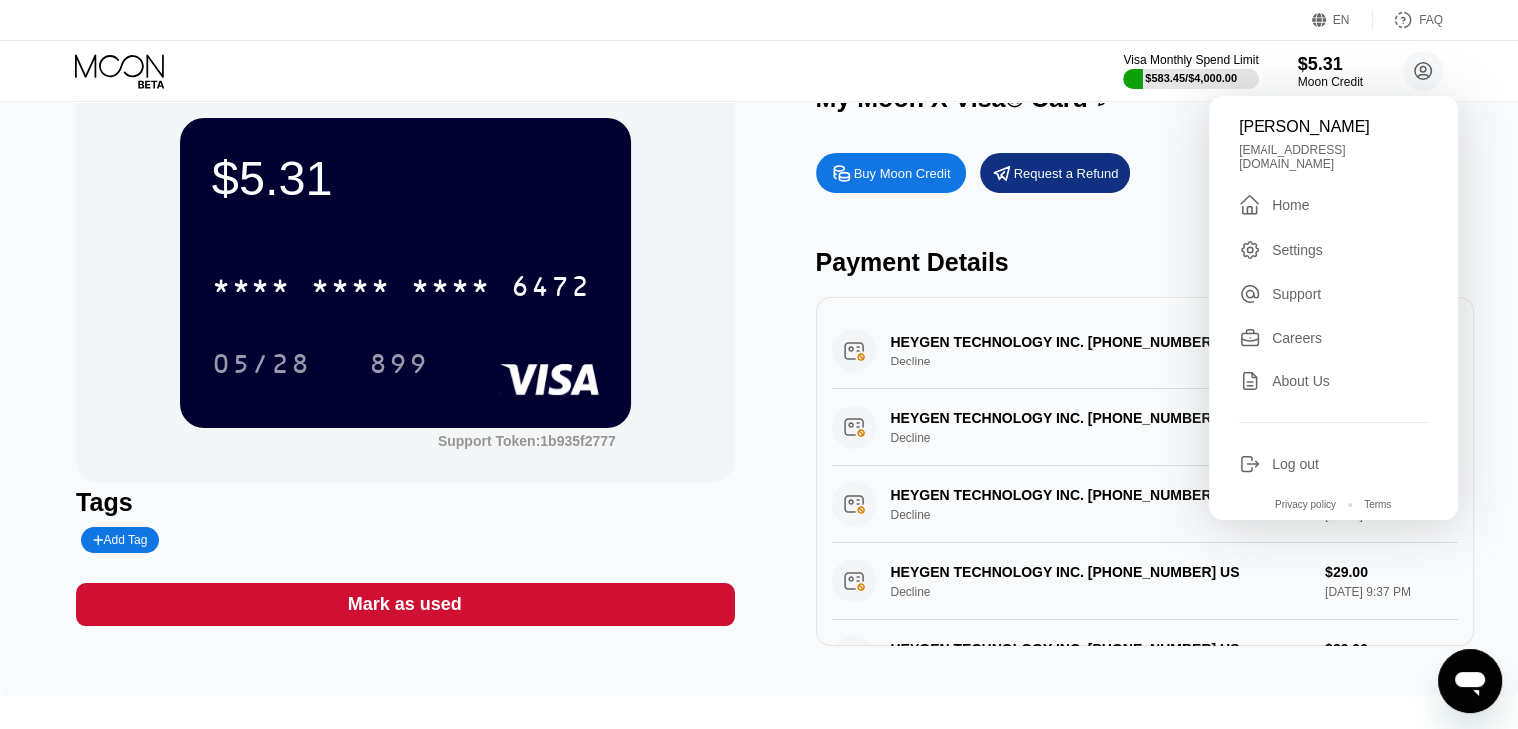
click at [1053, 258] on div "Payment Details" at bounding box center [1146, 262] width 658 height 29
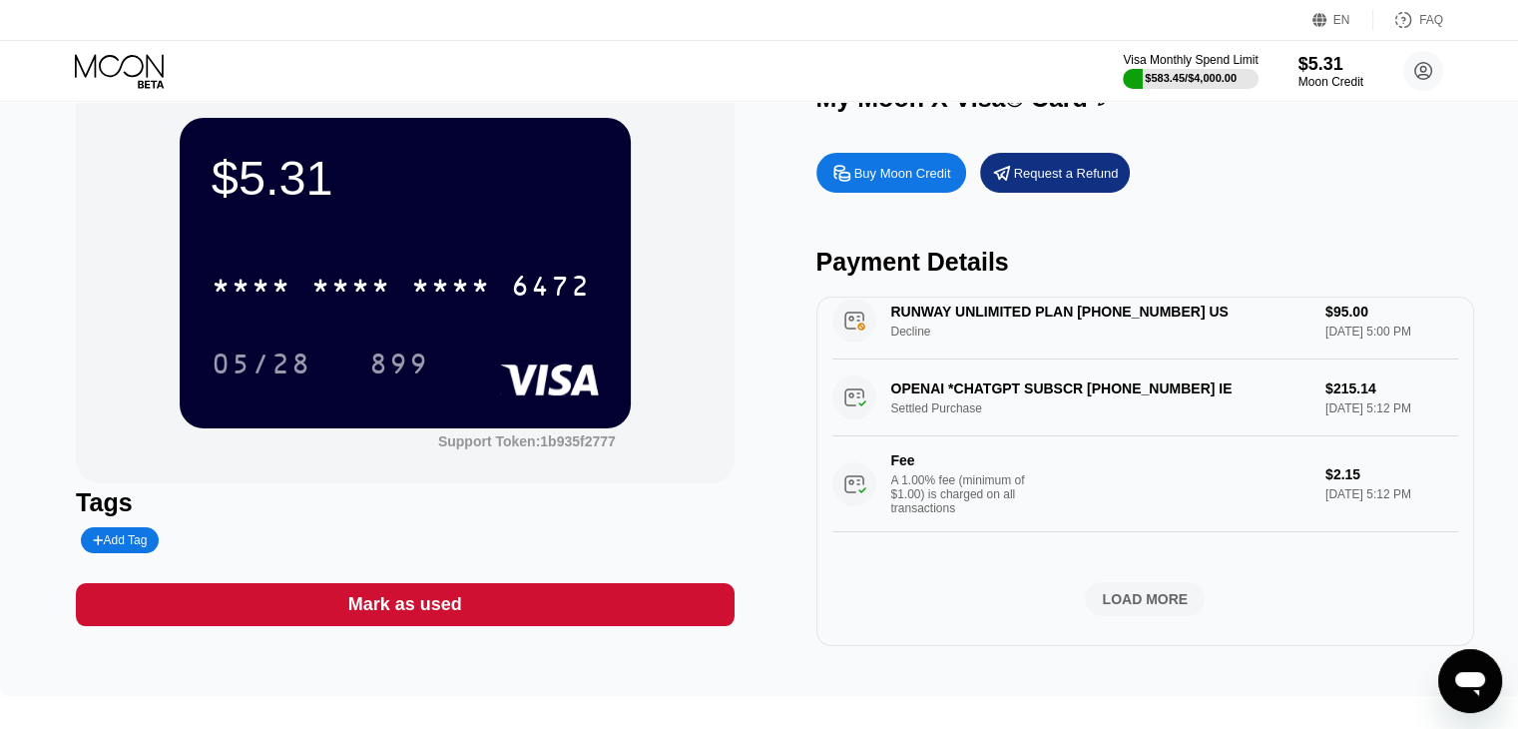
scroll to position [933, 0]
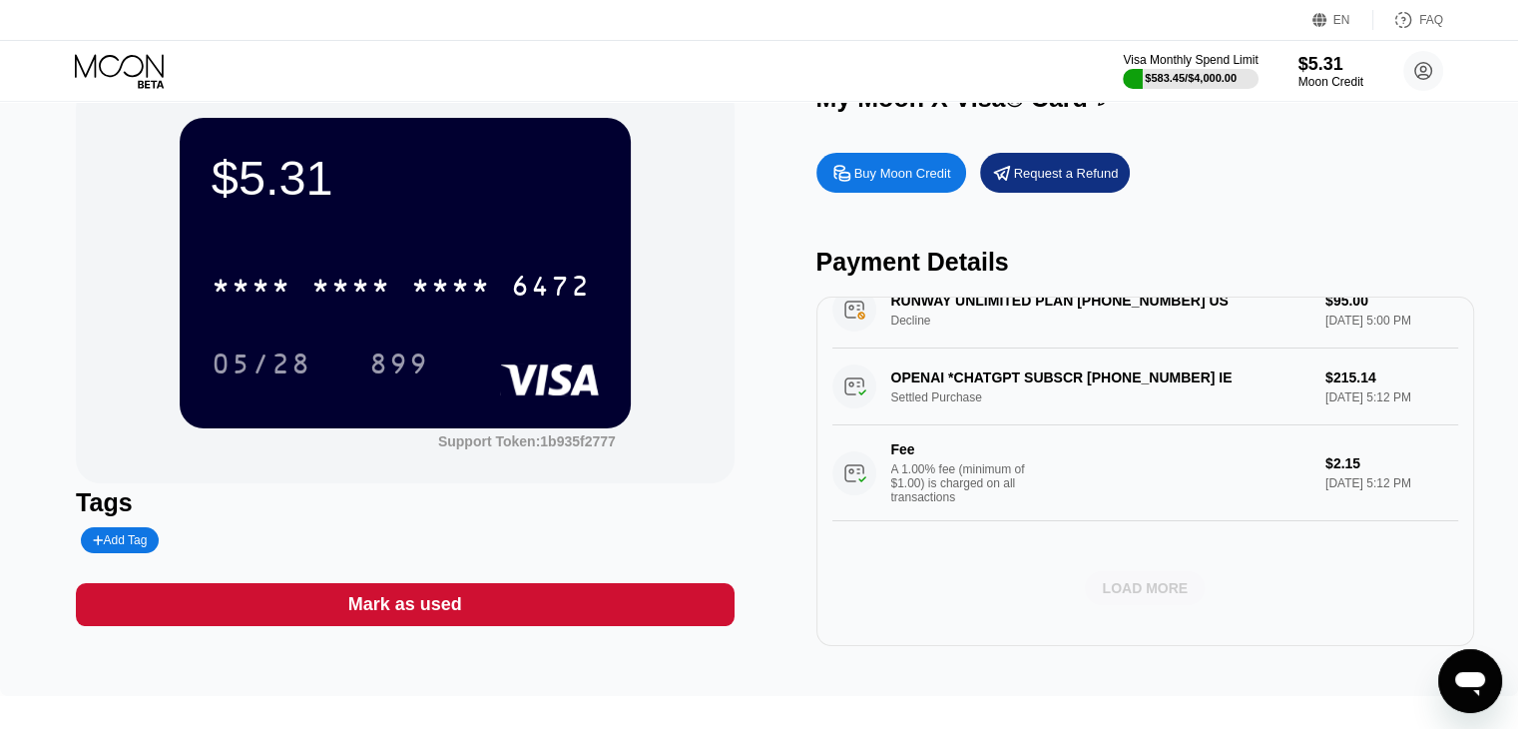
click at [1146, 589] on div "LOAD MORE" at bounding box center [1145, 588] width 86 height 18
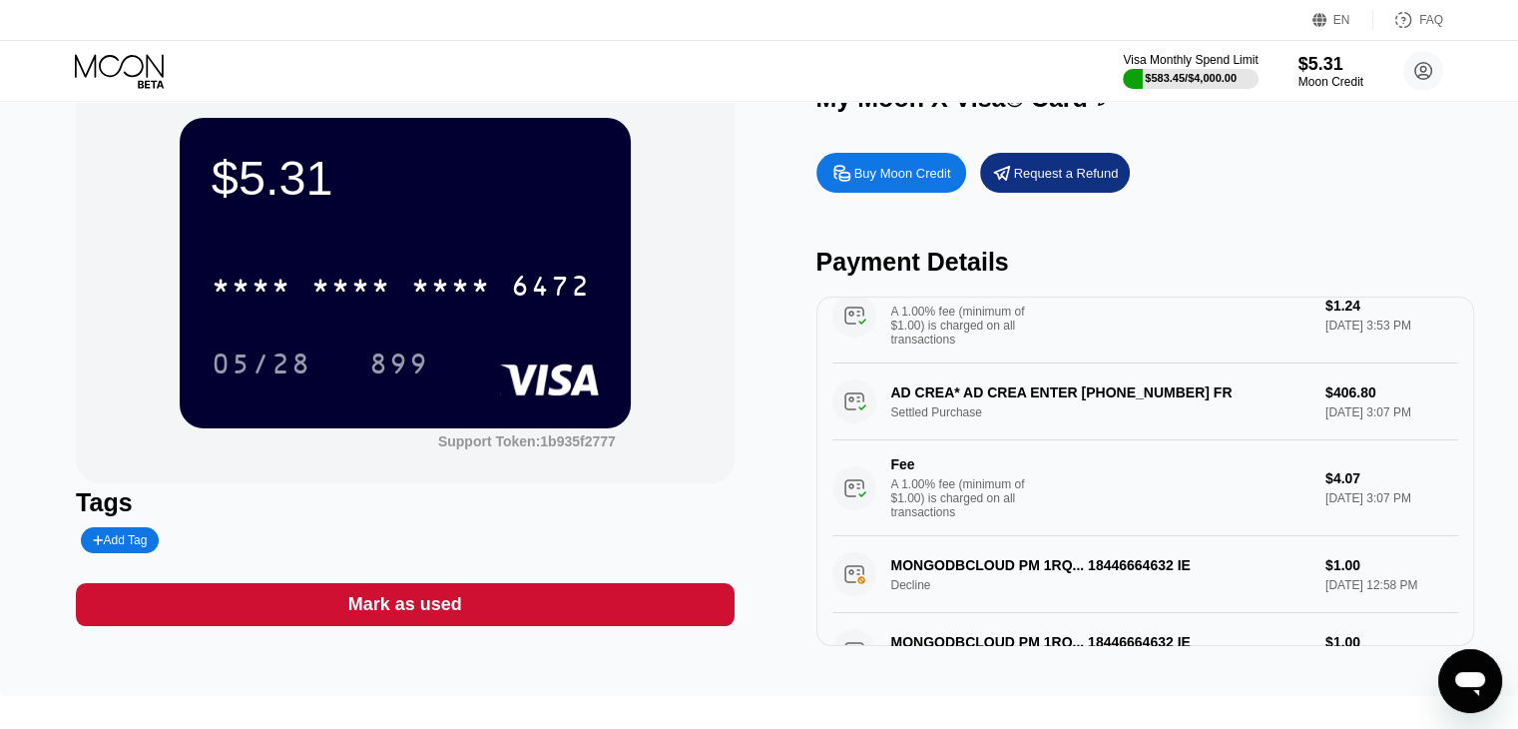
scroll to position [1926, 0]
click at [1465, 676] on icon "Open messaging window" at bounding box center [1470, 684] width 30 height 24
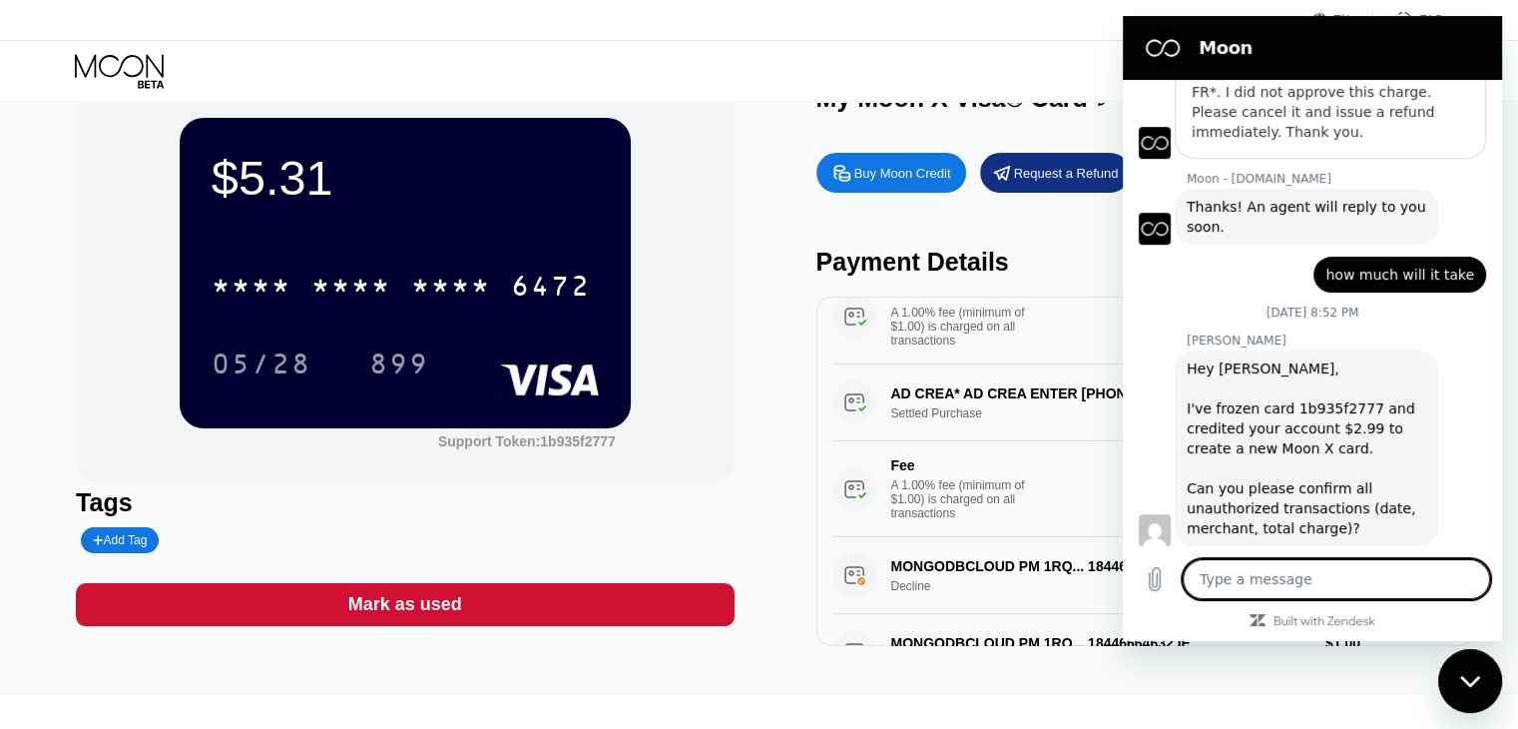
click at [1319, 584] on textarea at bounding box center [1336, 579] width 307 height 40
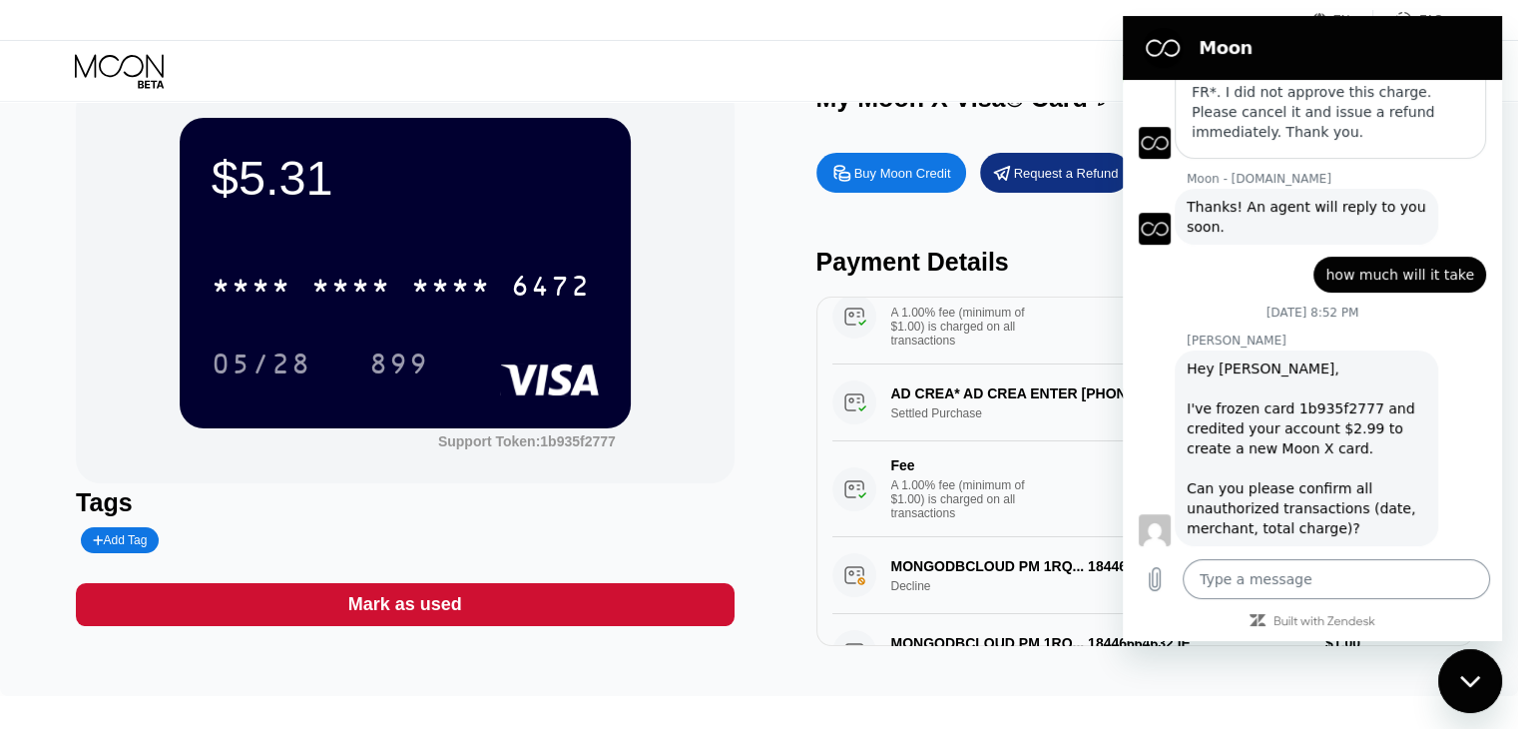
click at [1253, 589] on textarea at bounding box center [1336, 579] width 307 height 40
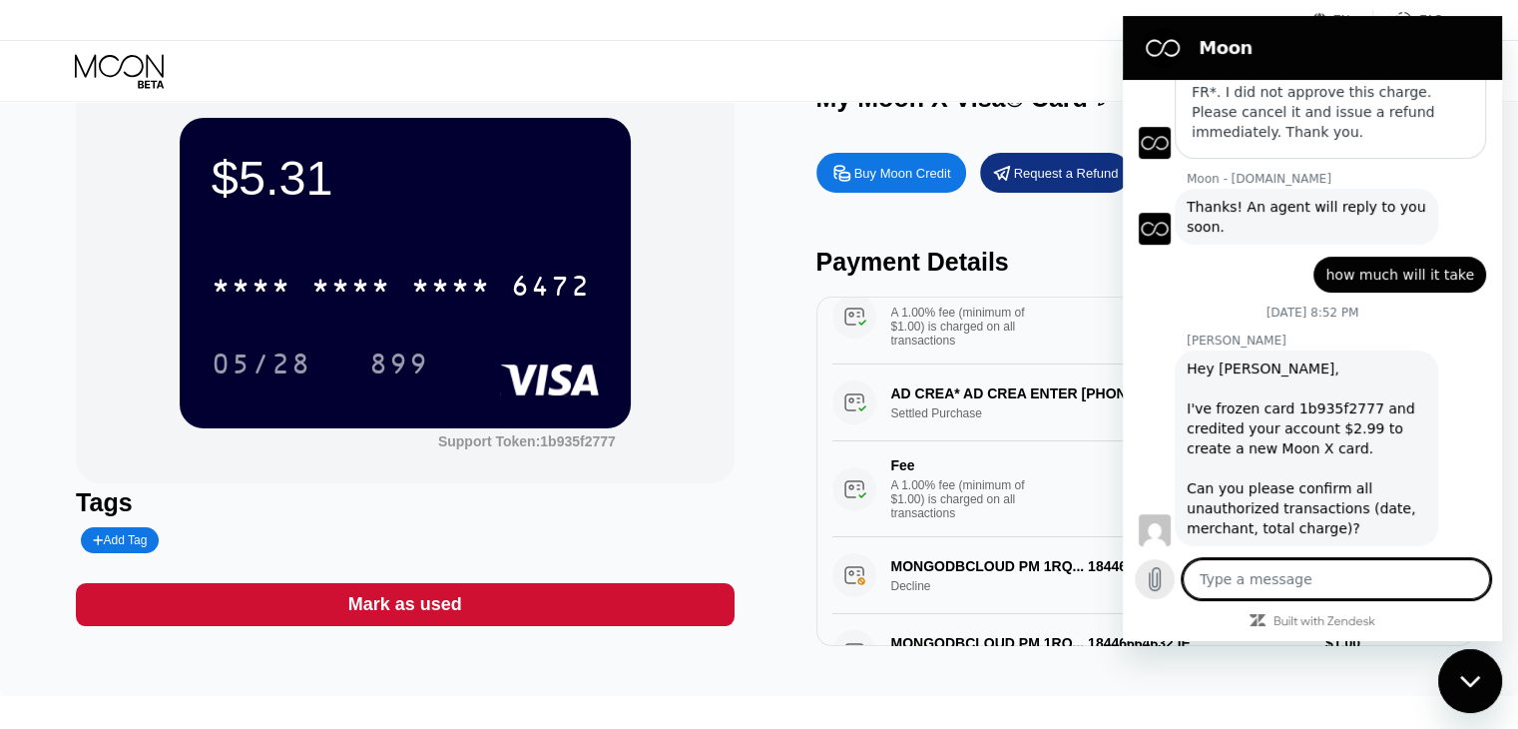
click at [1170, 580] on button "Upload file" at bounding box center [1155, 579] width 40 height 40
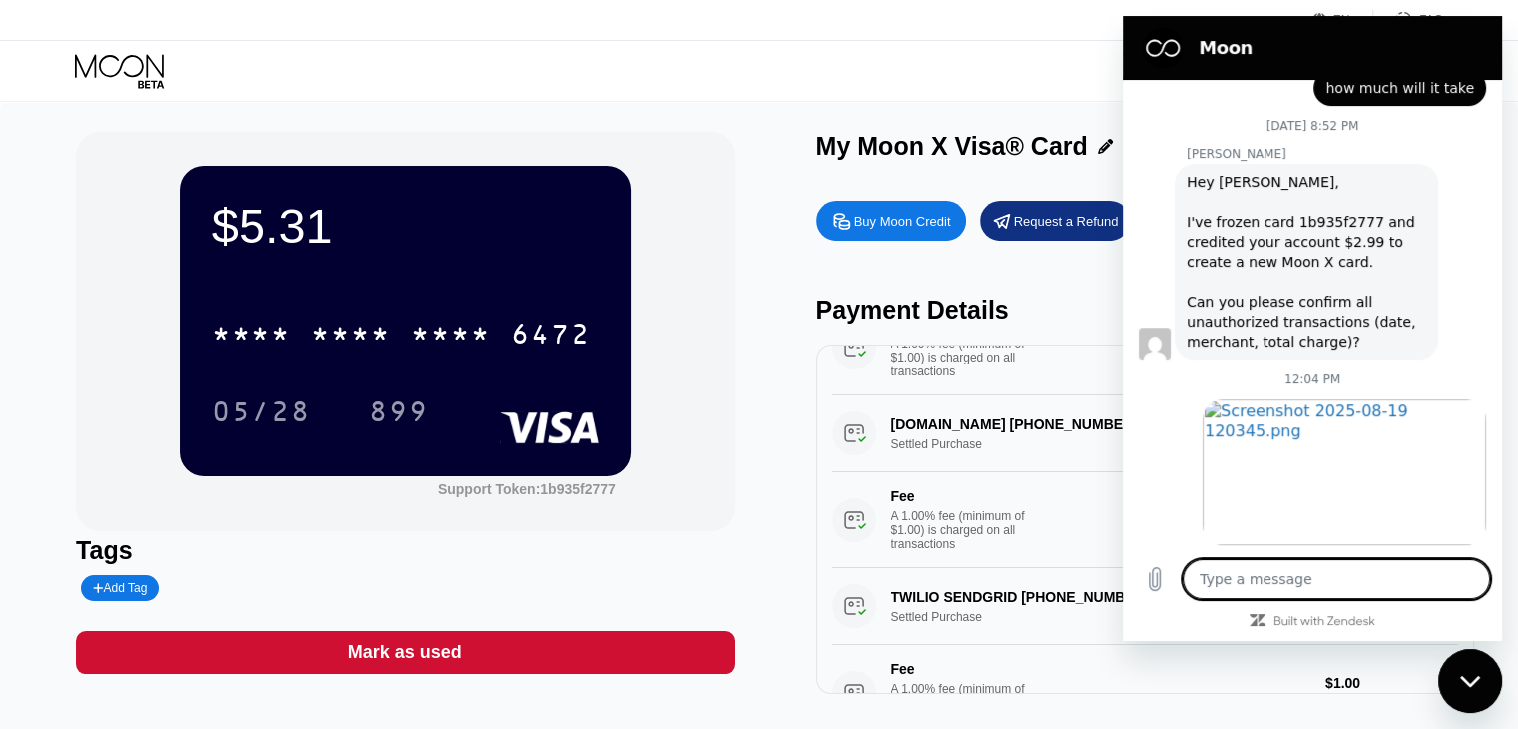
scroll to position [1249, 0]
type textarea "x"
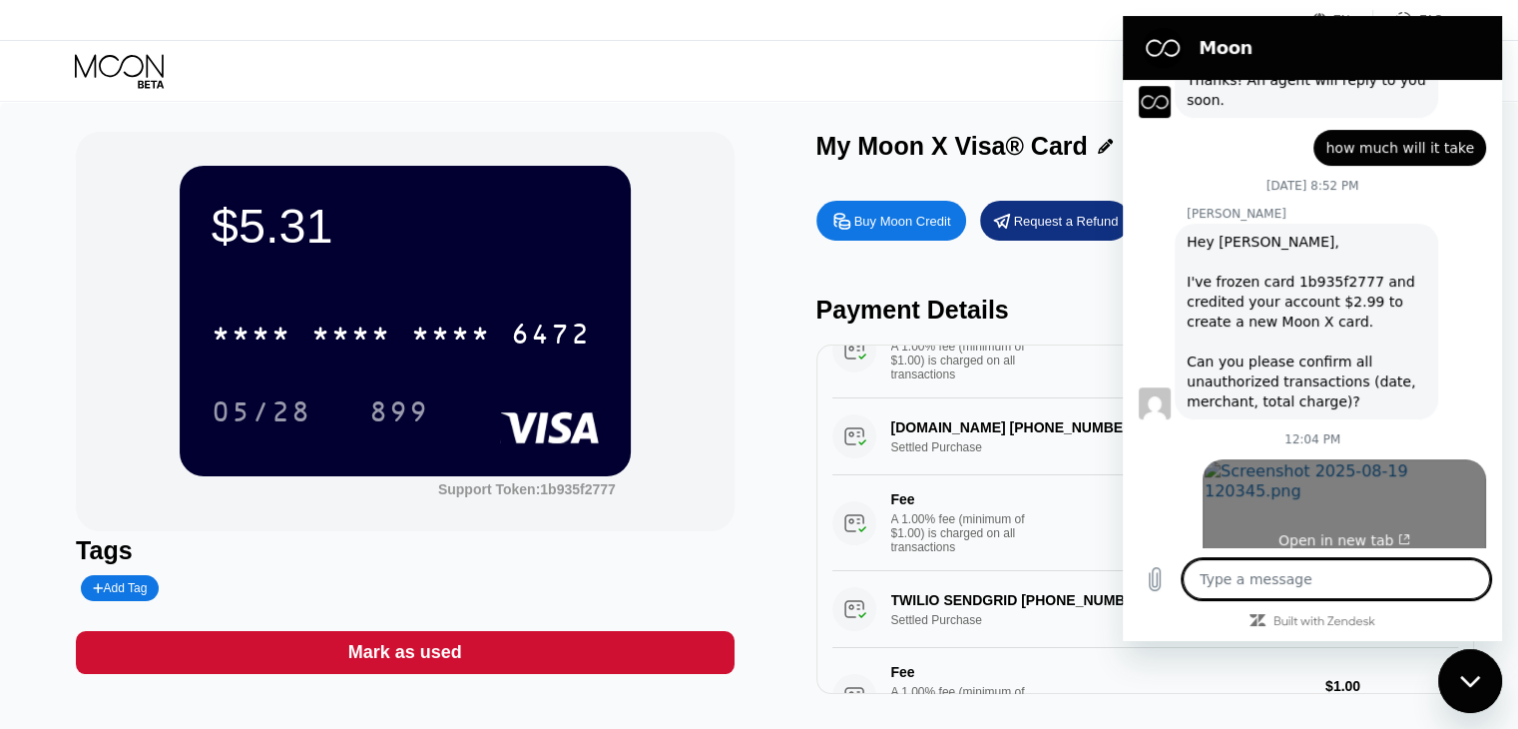
scroll to position [994, 0]
